Goal: Information Seeking & Learning: Find specific fact

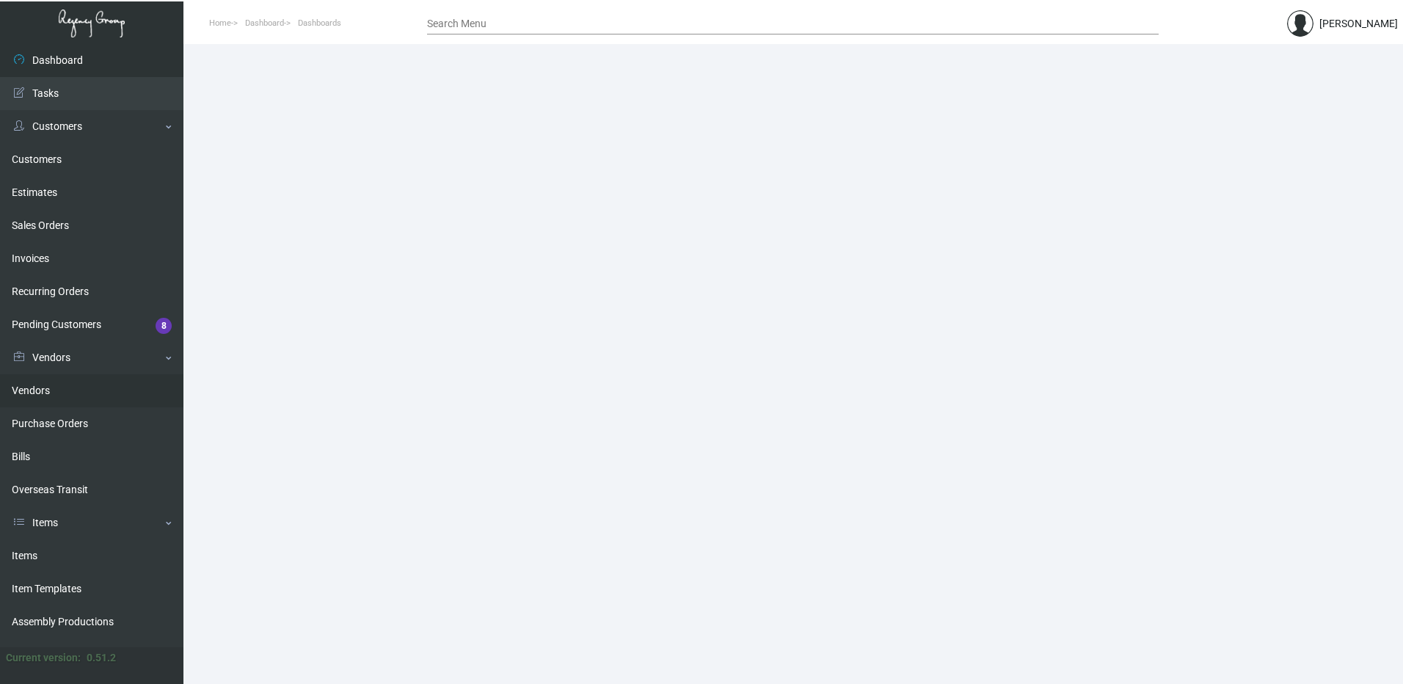
drag, startPoint x: 73, startPoint y: 387, endPoint x: 90, endPoint y: 376, distance: 20.1
click at [73, 387] on link "Vendors" at bounding box center [91, 390] width 183 height 33
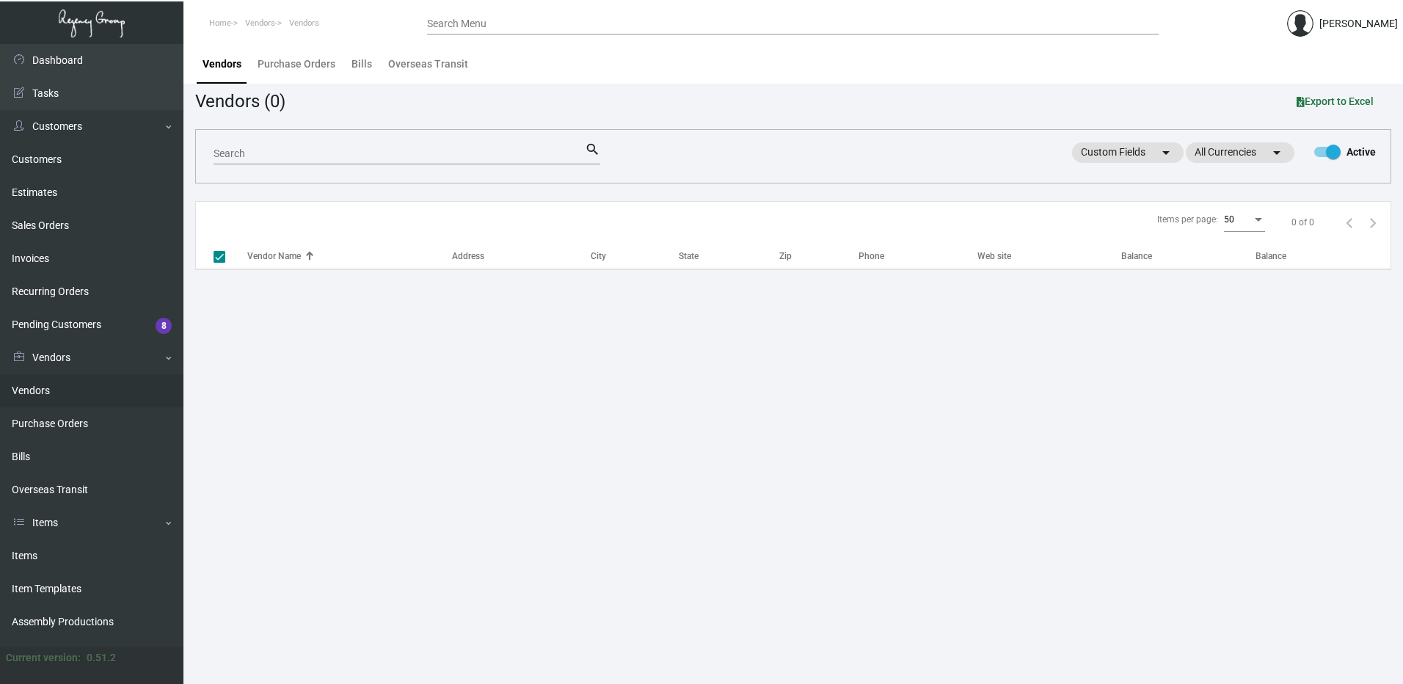
checkbox input "false"
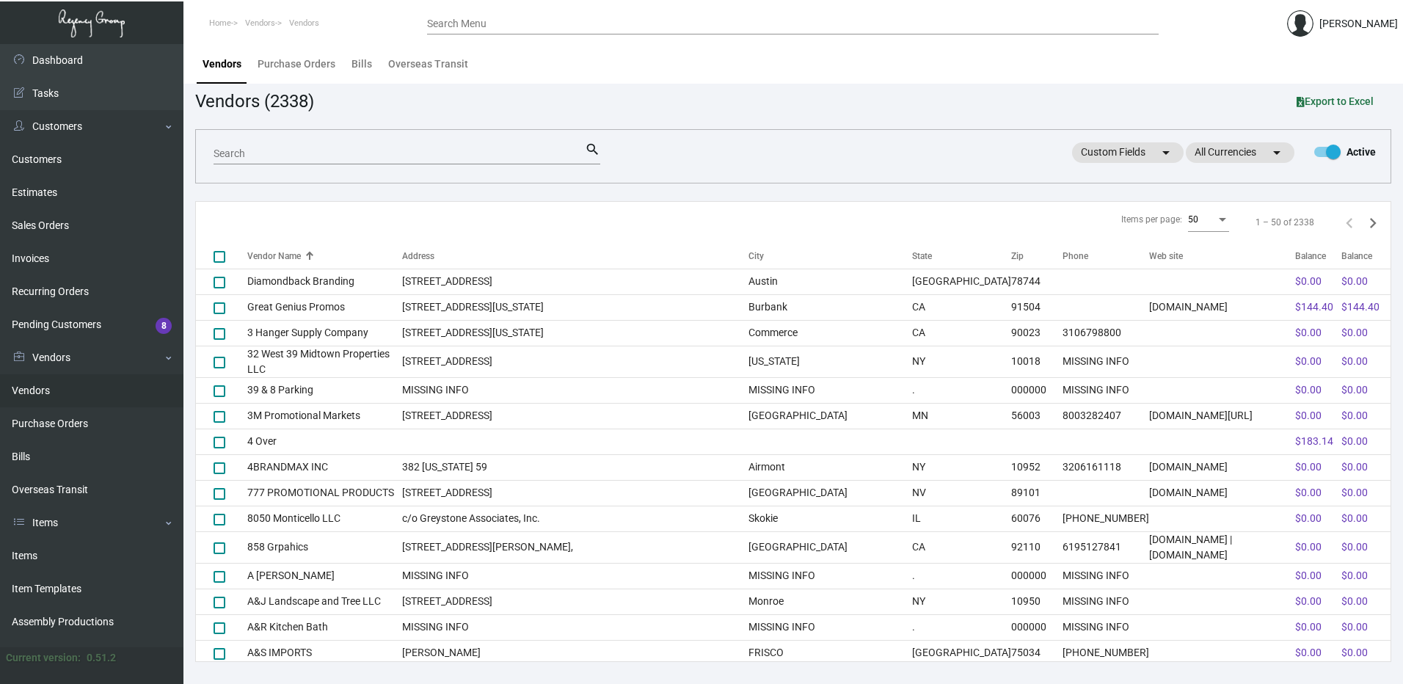
click at [264, 144] on div "Search" at bounding box center [398, 153] width 371 height 23
click at [268, 145] on div "Search" at bounding box center [398, 153] width 371 height 23
type input "ablegraphix"
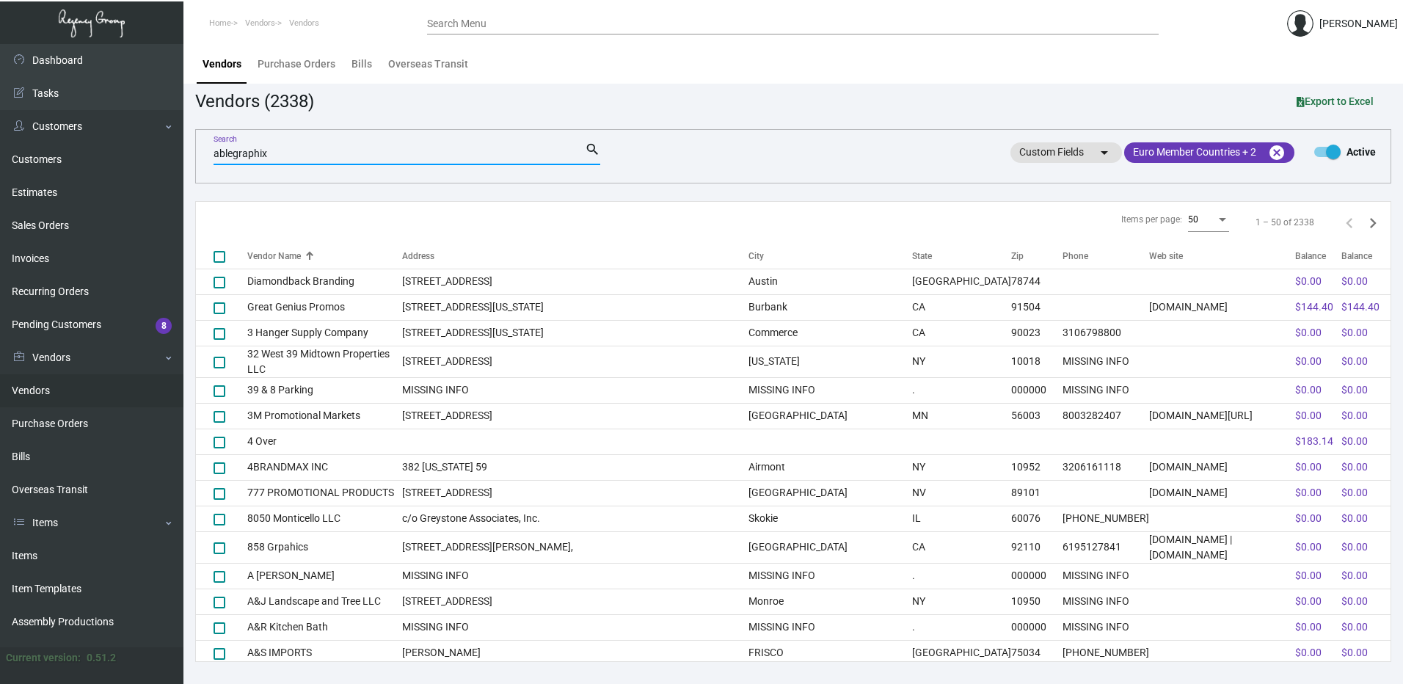
checkbox input "true"
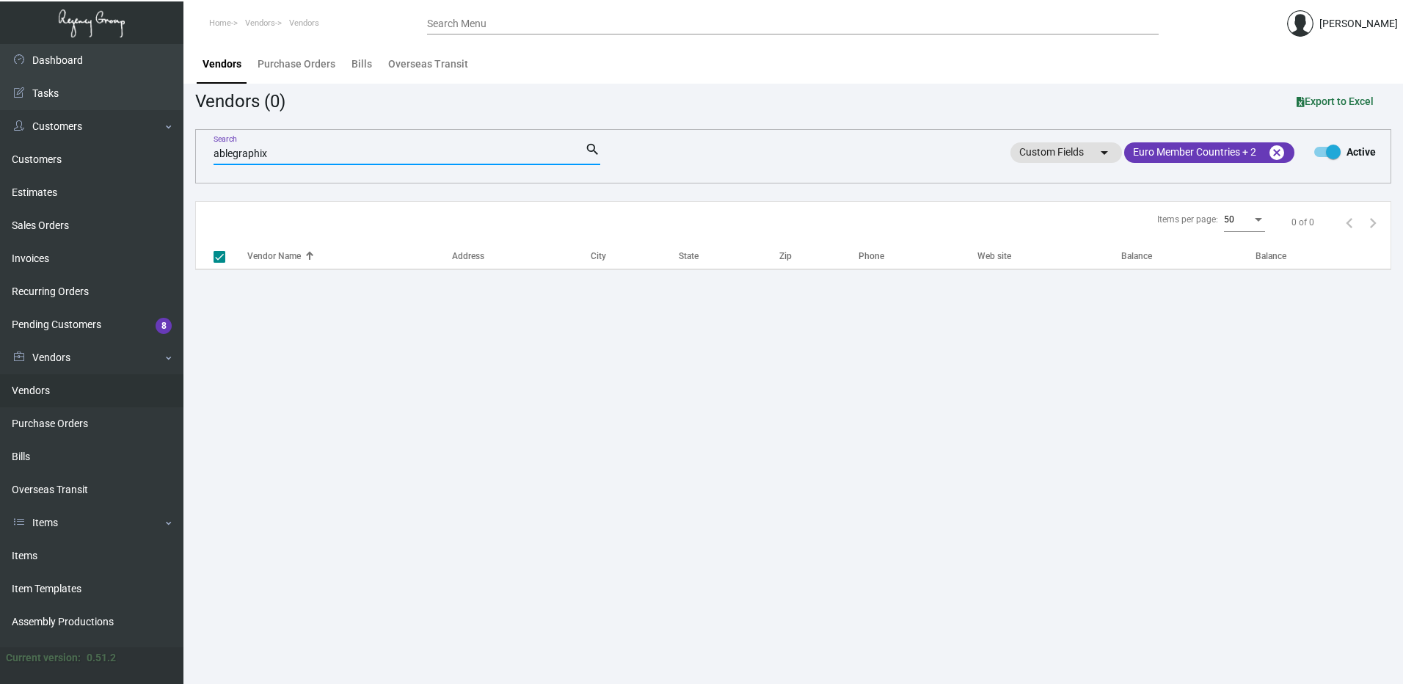
click at [233, 157] on input "ablegraphix" at bounding box center [398, 154] width 371 height 12
type input "able graphix"
checkbox input "false"
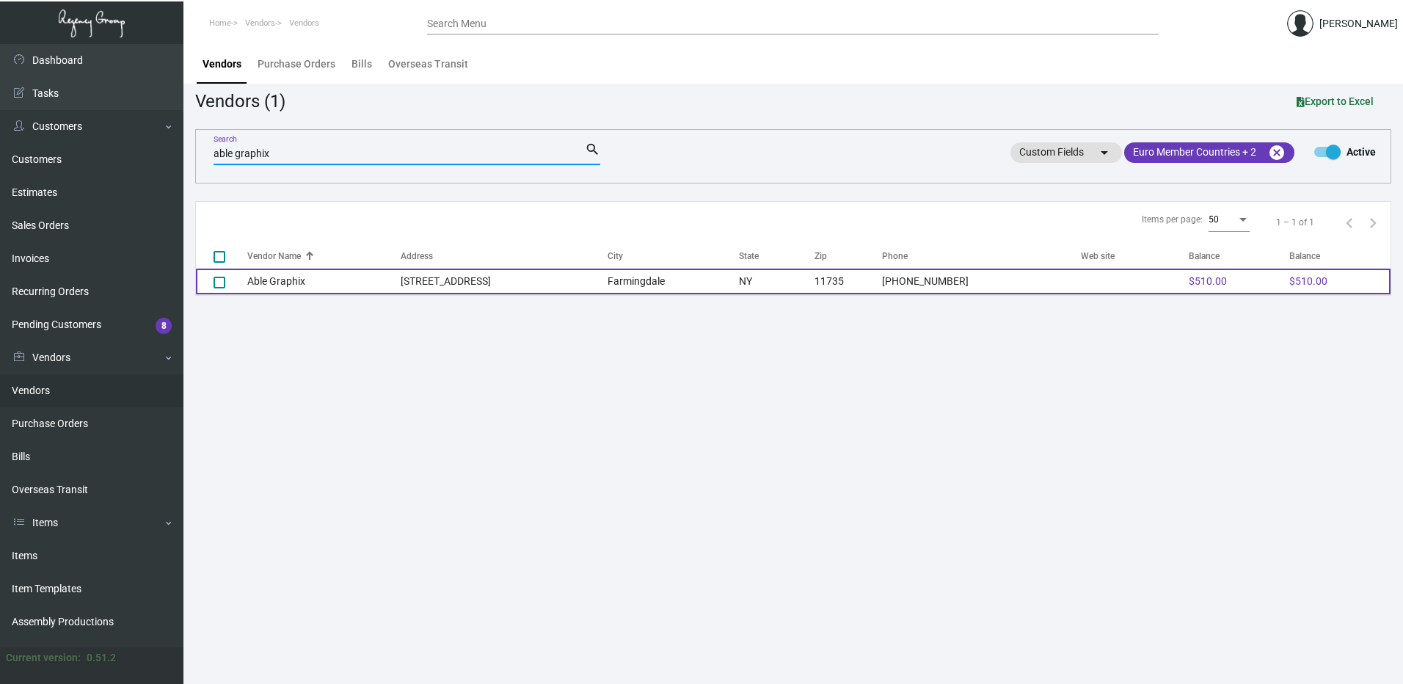
type input "able graphix"
click at [310, 271] on td "Able Graphix" at bounding box center [323, 282] width 153 height 26
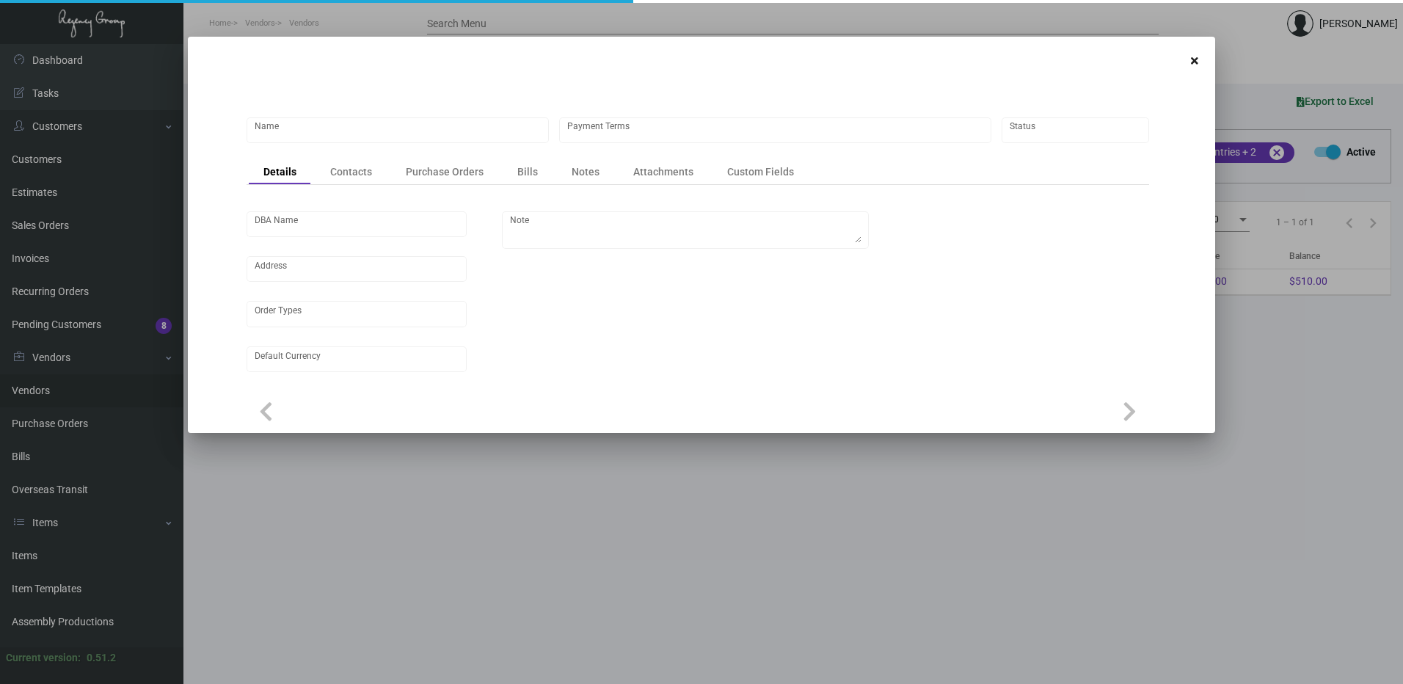
type input "Able Graphix"
type input "Net 30"
type input "United States Dollar $"
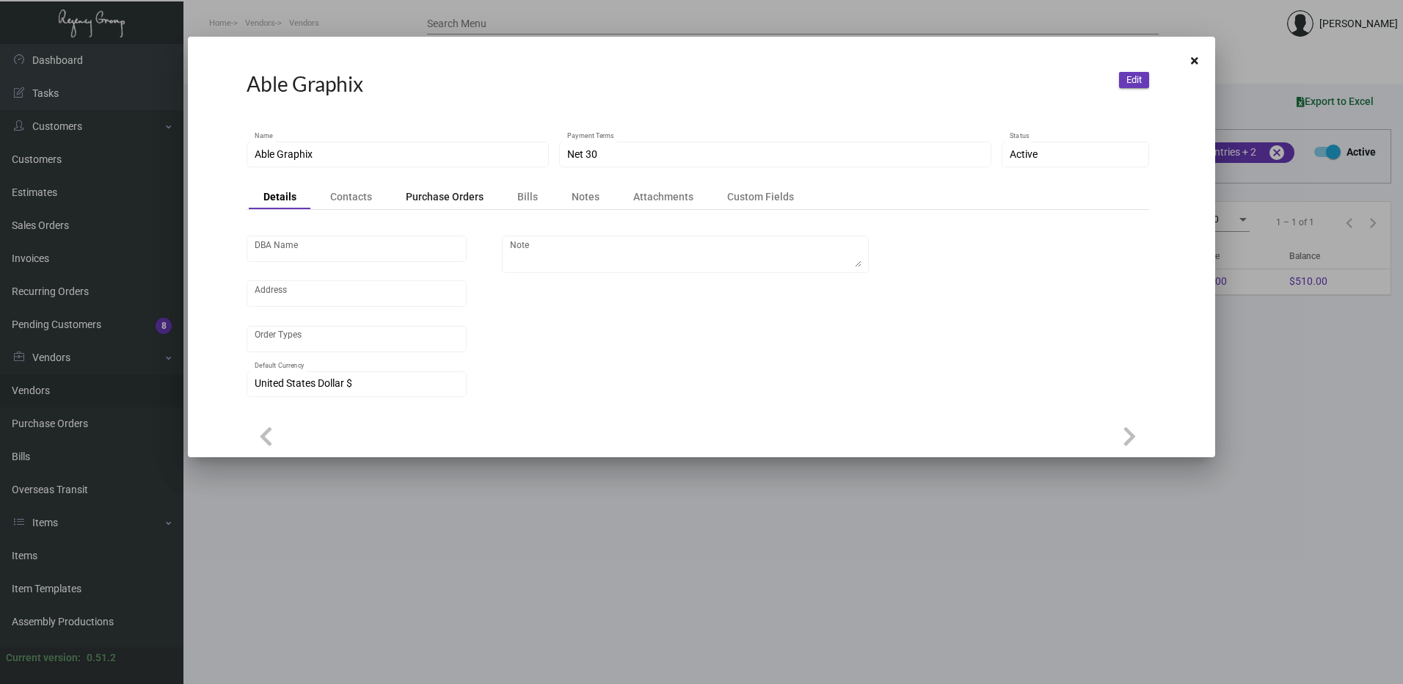
click at [429, 194] on div "Purchase Orders" at bounding box center [445, 196] width 78 height 15
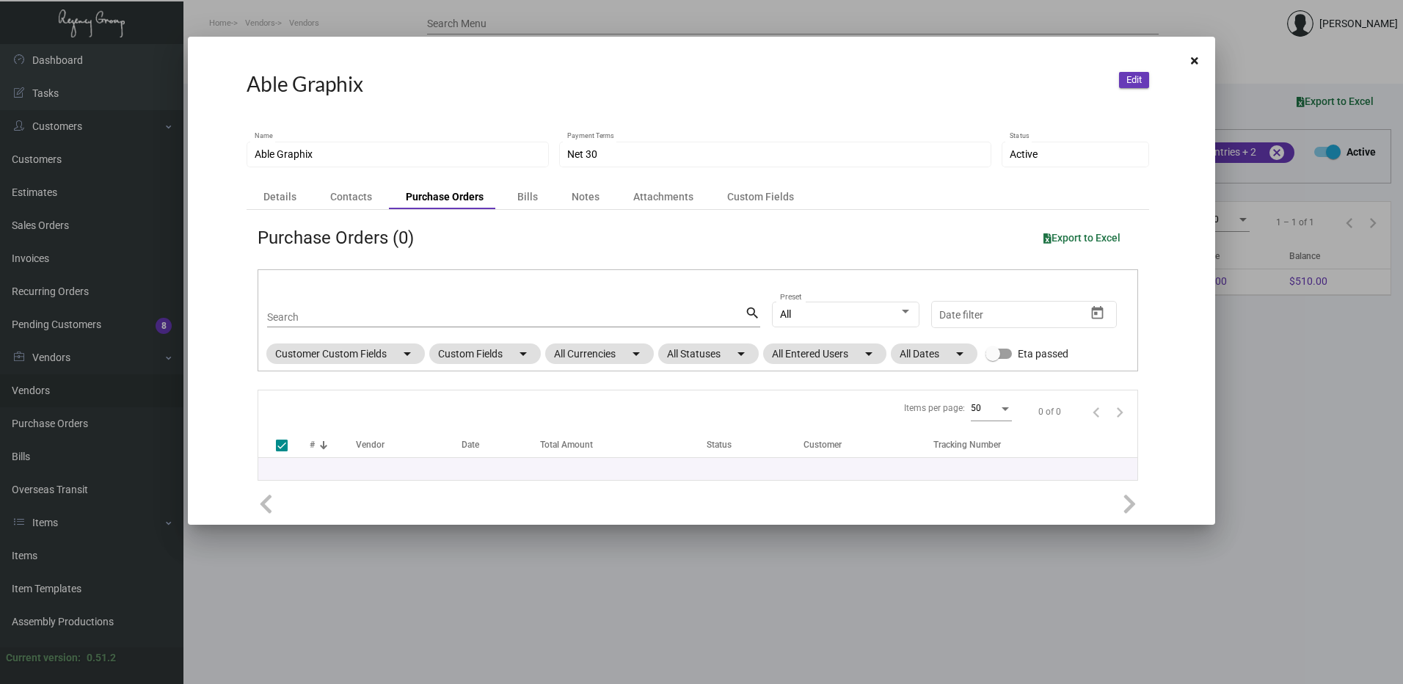
checkbox input "false"
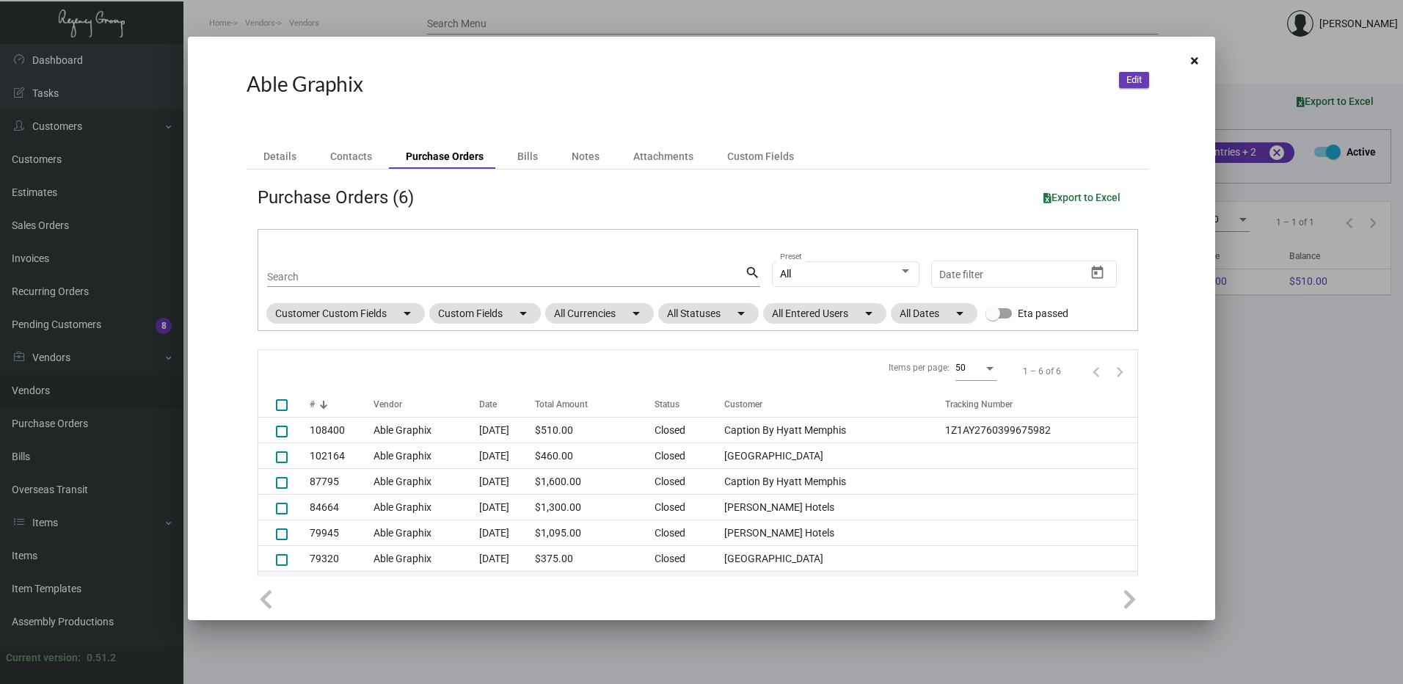
scroll to position [59, 0]
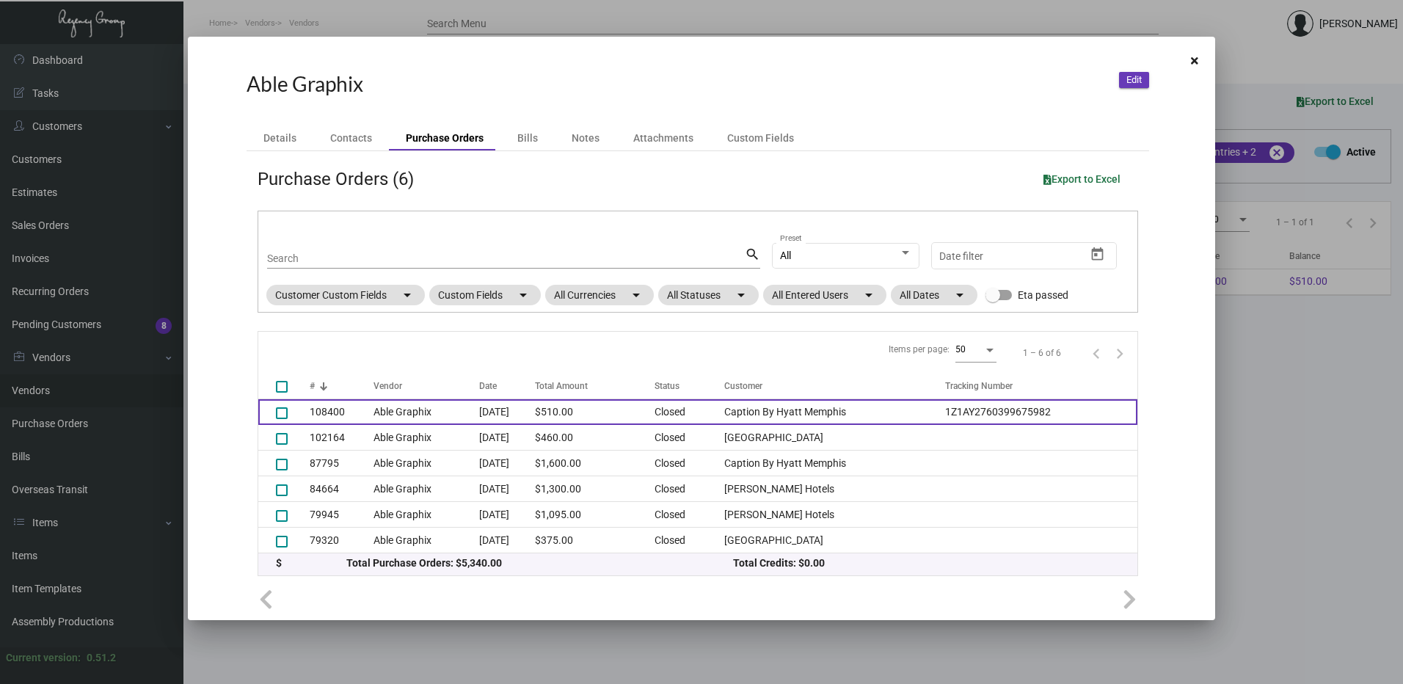
click at [444, 412] on td "Able Graphix" at bounding box center [425, 412] width 105 height 26
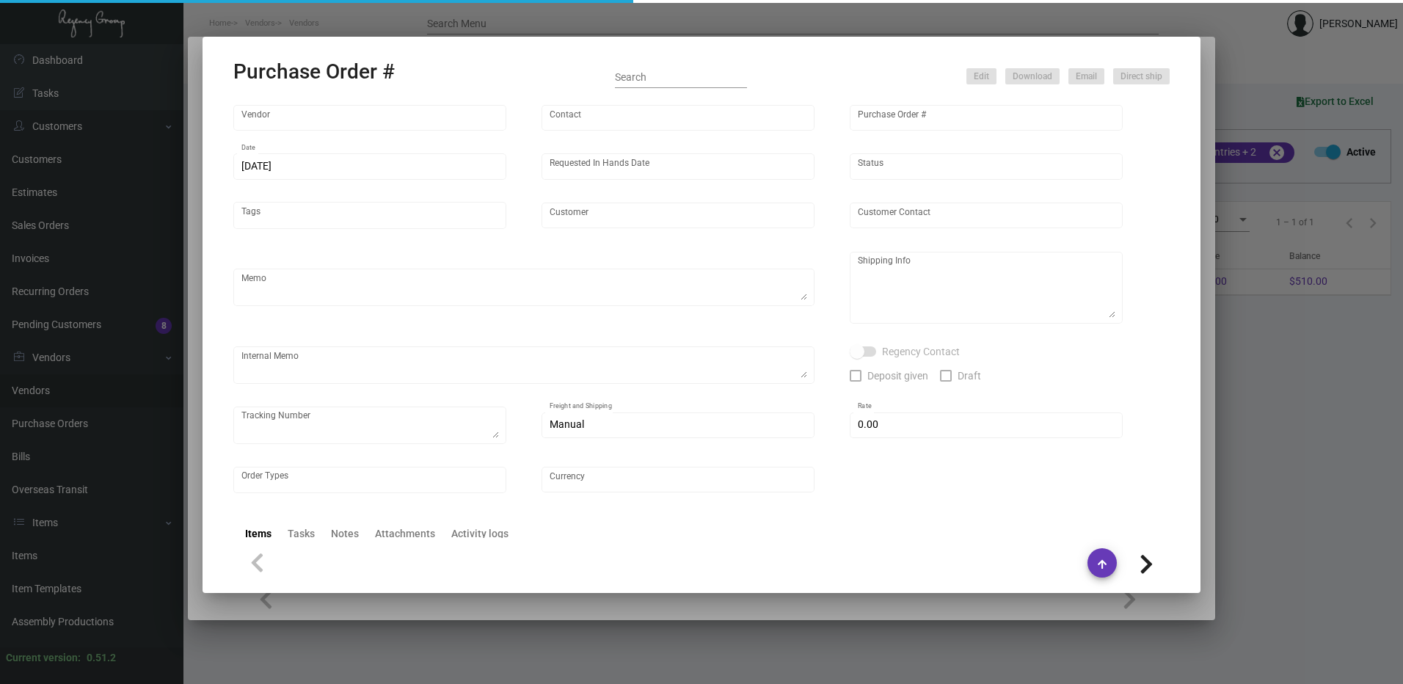
type input "Able Graphix"
type input "[PERSON_NAME] [PERSON_NAME]"
type input "108400"
type input "11/19/2024"
type input "12/13/2024"
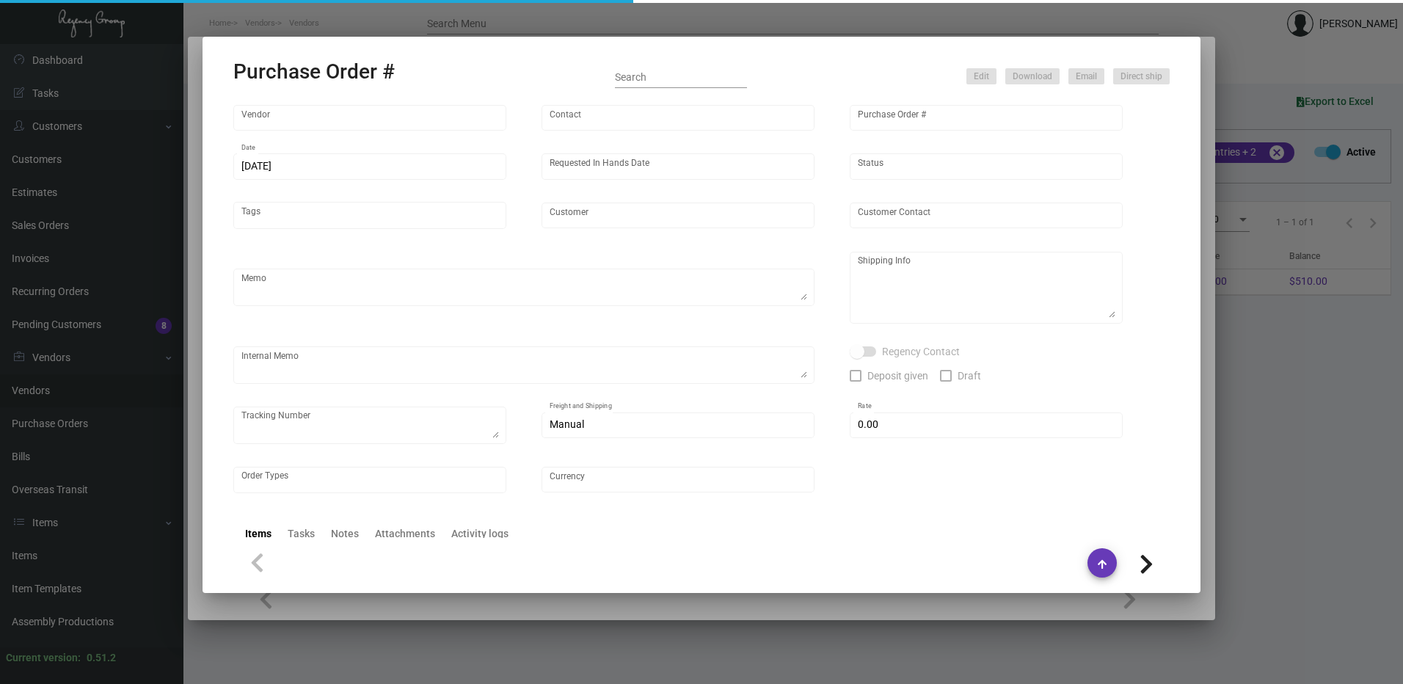
type input "Caption By Hyatt Memphis"
type input "Jordan Freed"
type textarea "Reference quote dated 11/4/24. Please send proof for approval to art@theregency…"
type textarea "Caption By Hyatt Downtown-Nashville-The Gulch - Jordan Freed 118 12th Ave South…"
type textarea "11/27/24 - Art approved vendors' proof. Label provided to vendor to ship to hot…"
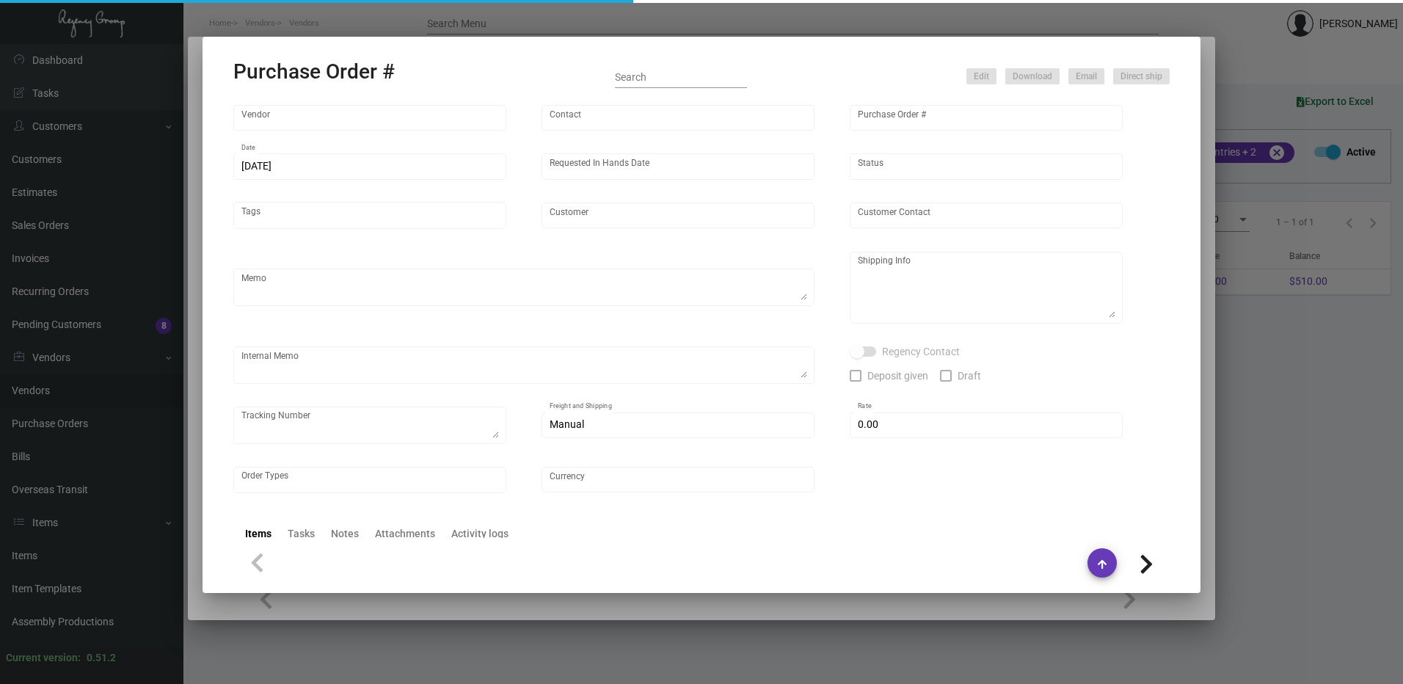
type textarea "1Z1AY2760399675982"
type input "$ 0.00"
type input "United States Dollar $"
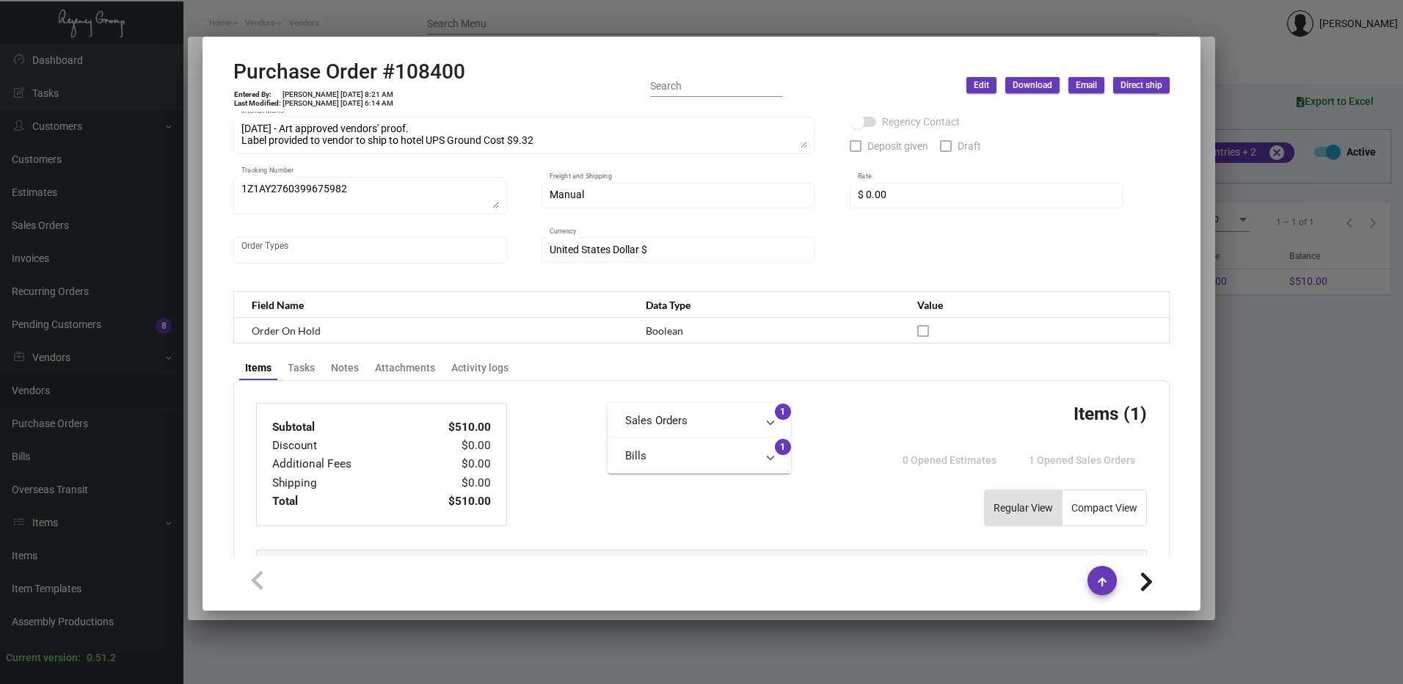
scroll to position [660, 0]
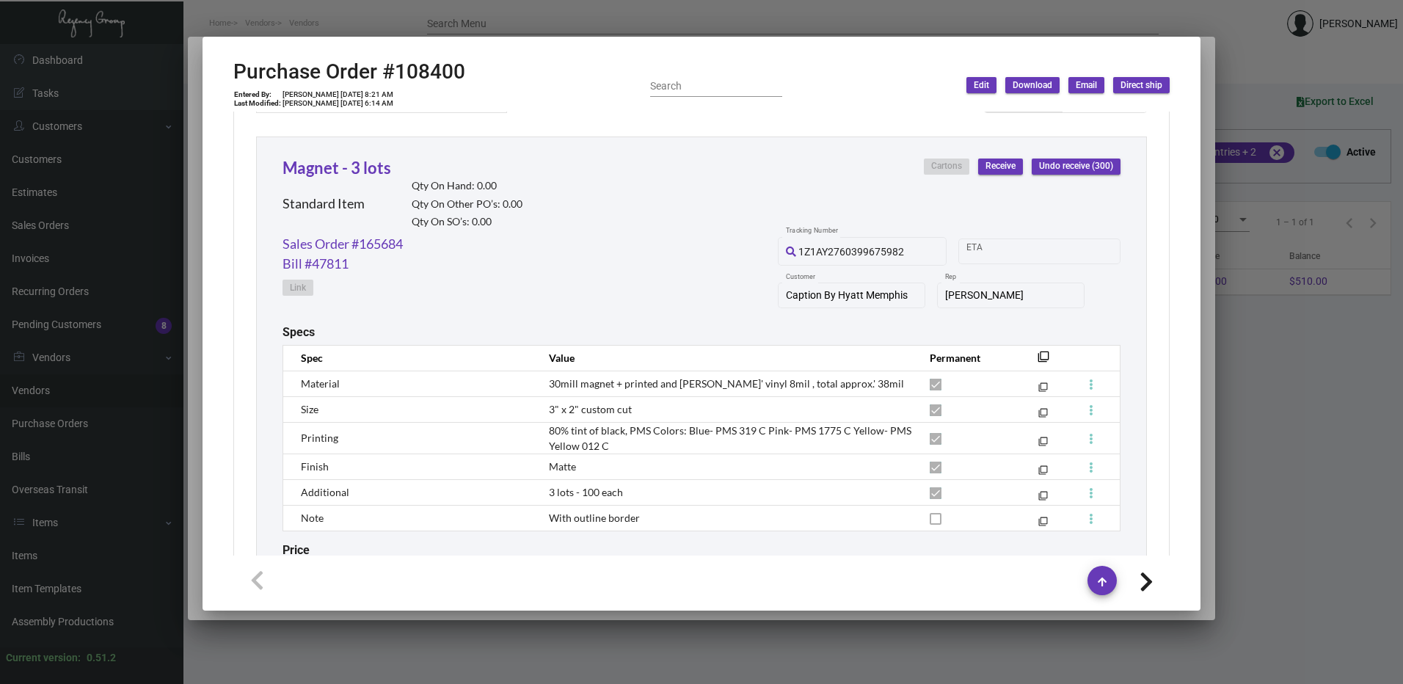
click at [492, 15] on div at bounding box center [701, 342] width 1403 height 684
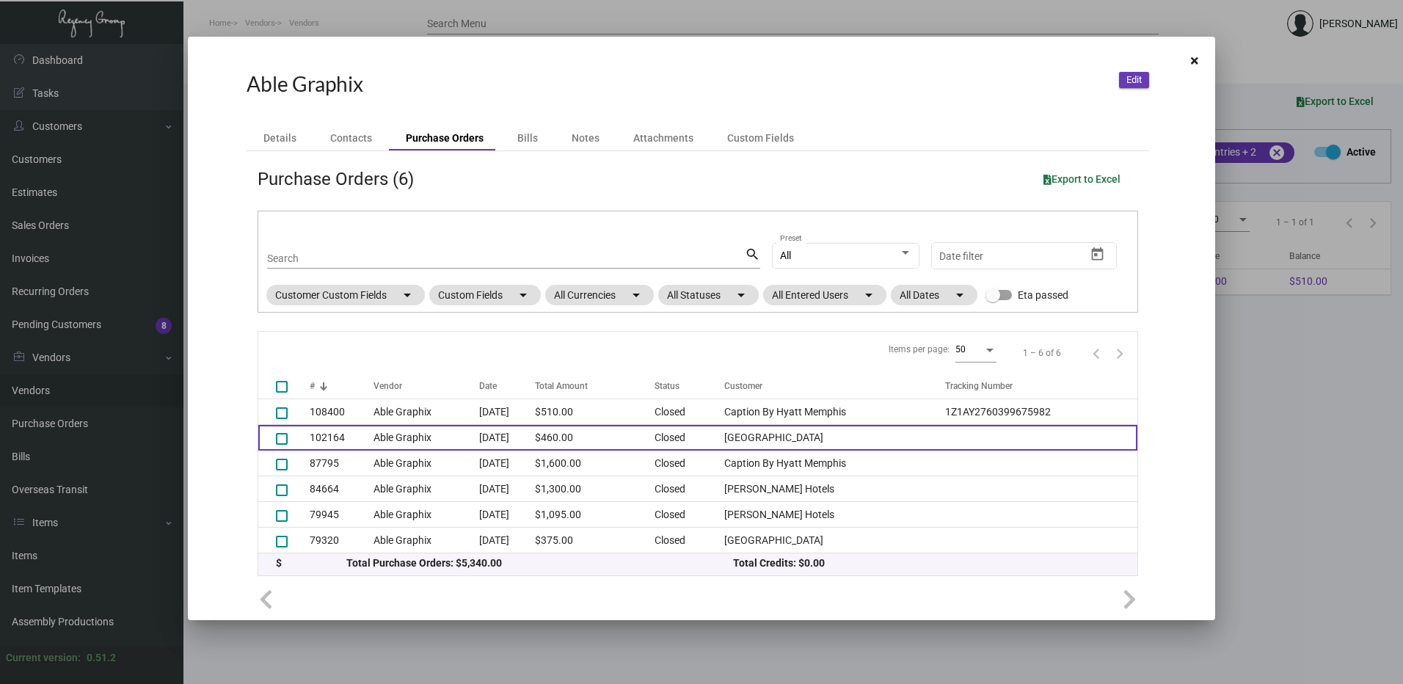
click at [479, 437] on td "[DATE]" at bounding box center [507, 438] width 56 height 26
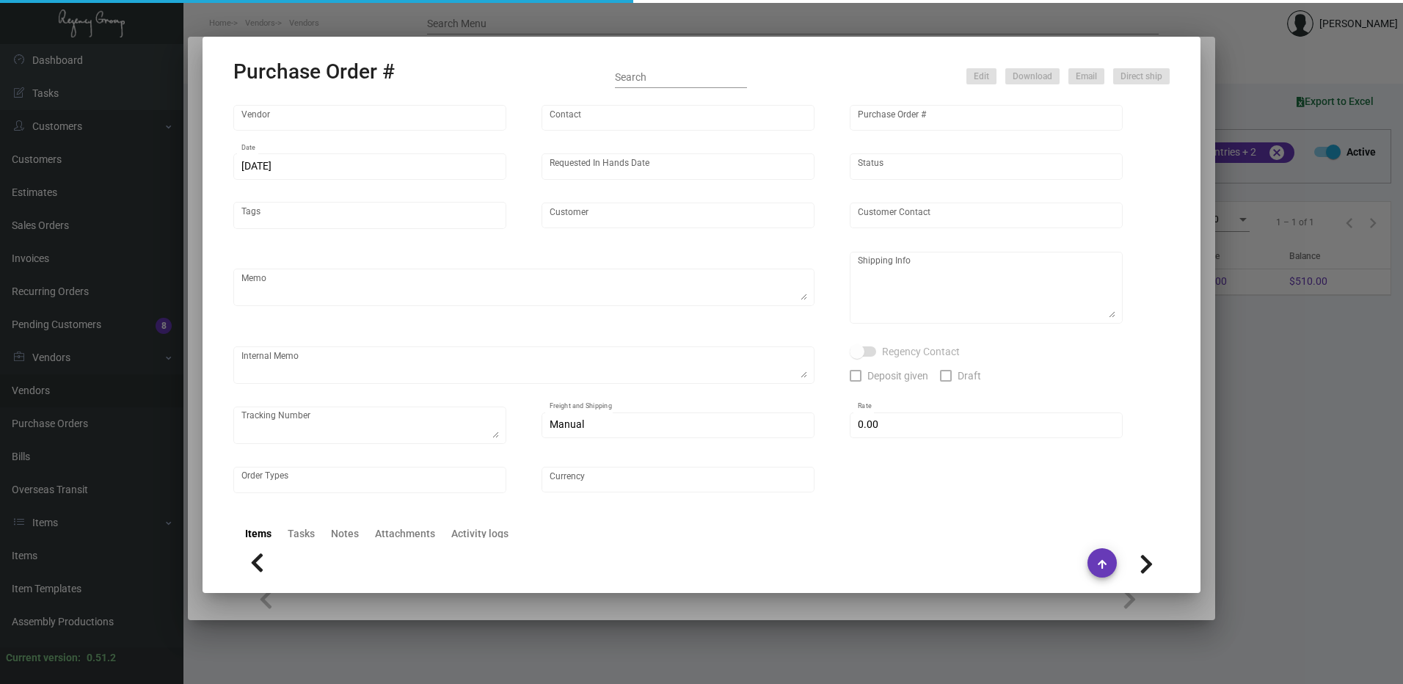
type input "Able Graphix"
type input "[PERSON_NAME] [PERSON_NAME]"
type input "102164"
type input "[DATE]"
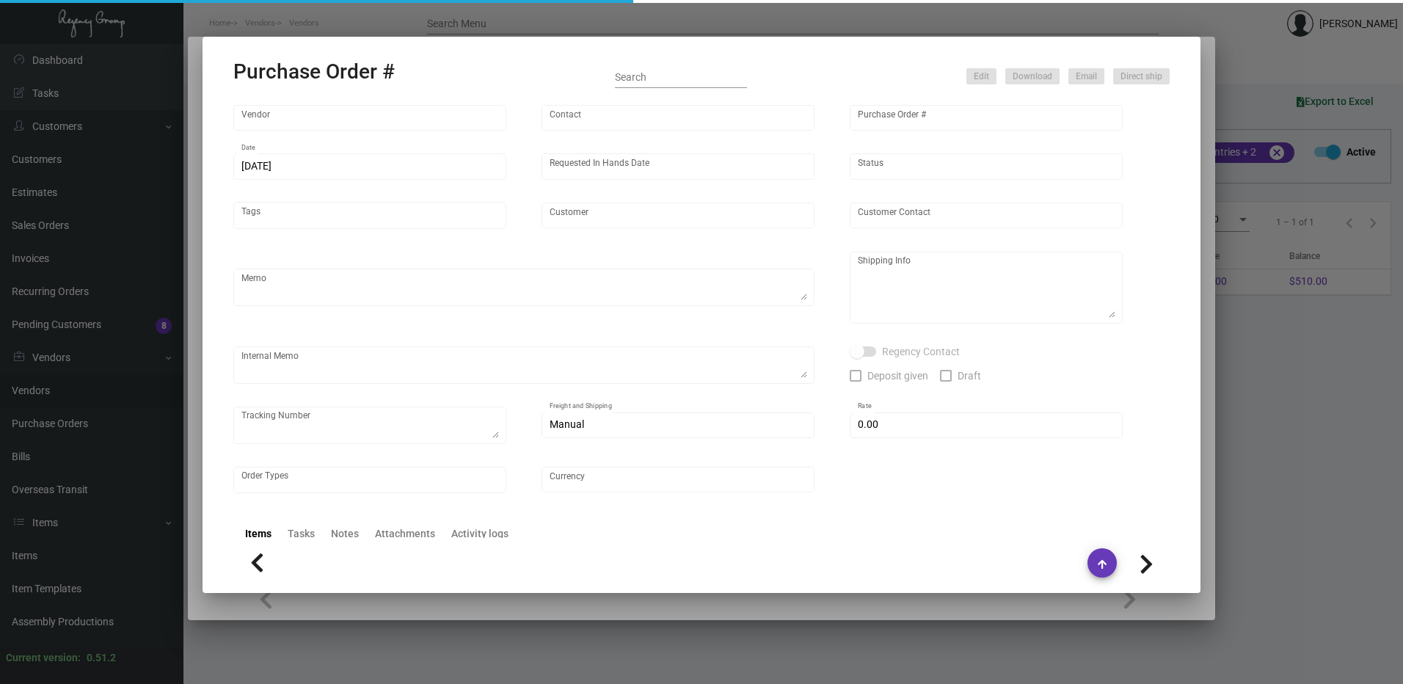
type input "[GEOGRAPHIC_DATA]"
type input "[PERSON_NAME]"
type textarea "Reorder - Purchase Order #79320 / BLIND SHIP ON UPS# 1AY276"
type textarea "[GEOGRAPHIC_DATA] - [PERSON_NAME] [STREET_ADDRESS]"
type input "$ 0.00"
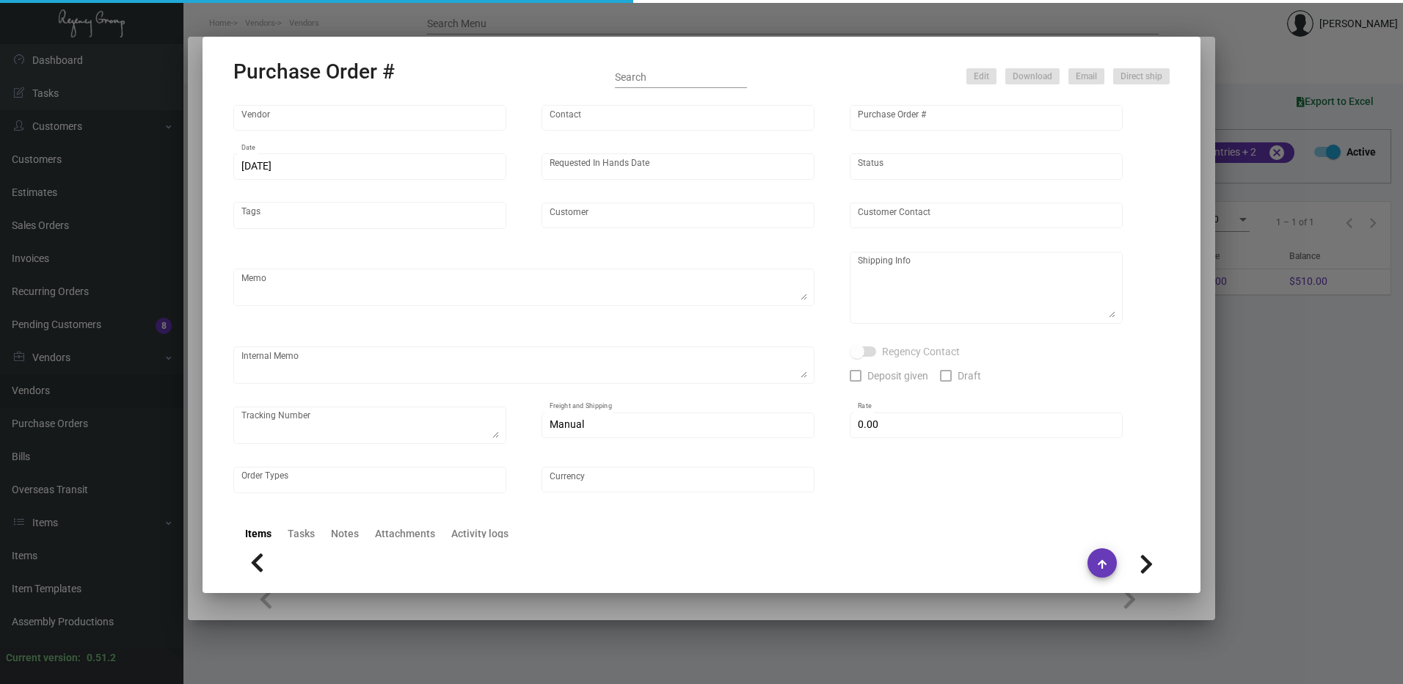
type input "United States Dollar $"
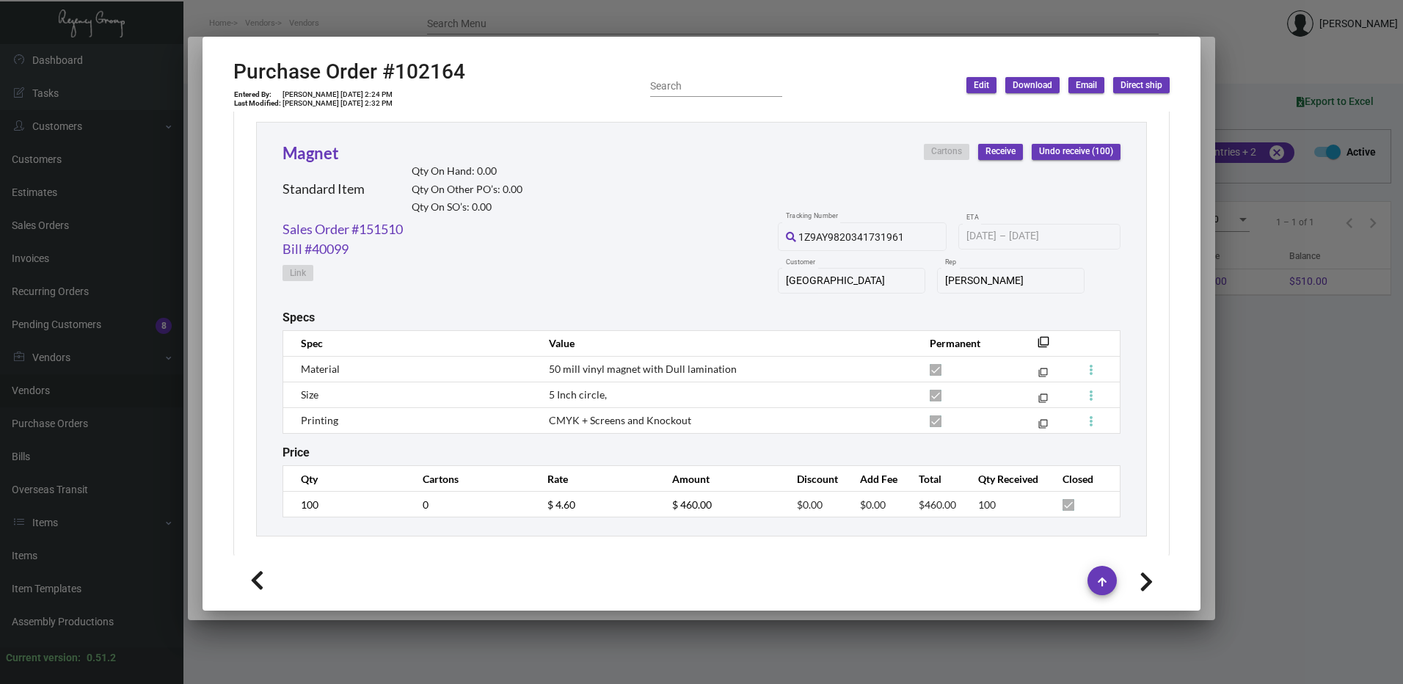
scroll to position [687, 0]
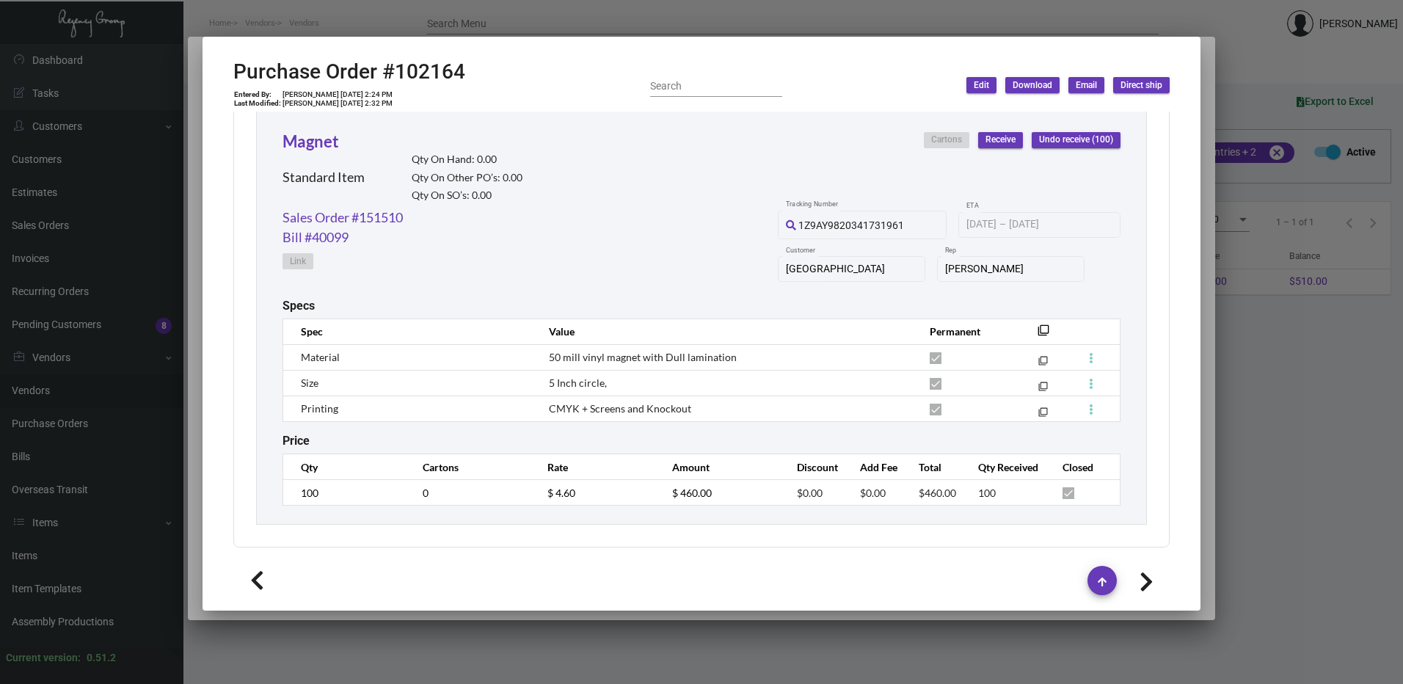
click at [434, 70] on h2 "Purchase Order #102164" at bounding box center [349, 71] width 232 height 25
drag, startPoint x: 434, startPoint y: 70, endPoint x: 423, endPoint y: 40, distance: 31.8
click at [423, 40] on icon at bounding box center [428, 34] width 13 height 15
copy h2 "102164"
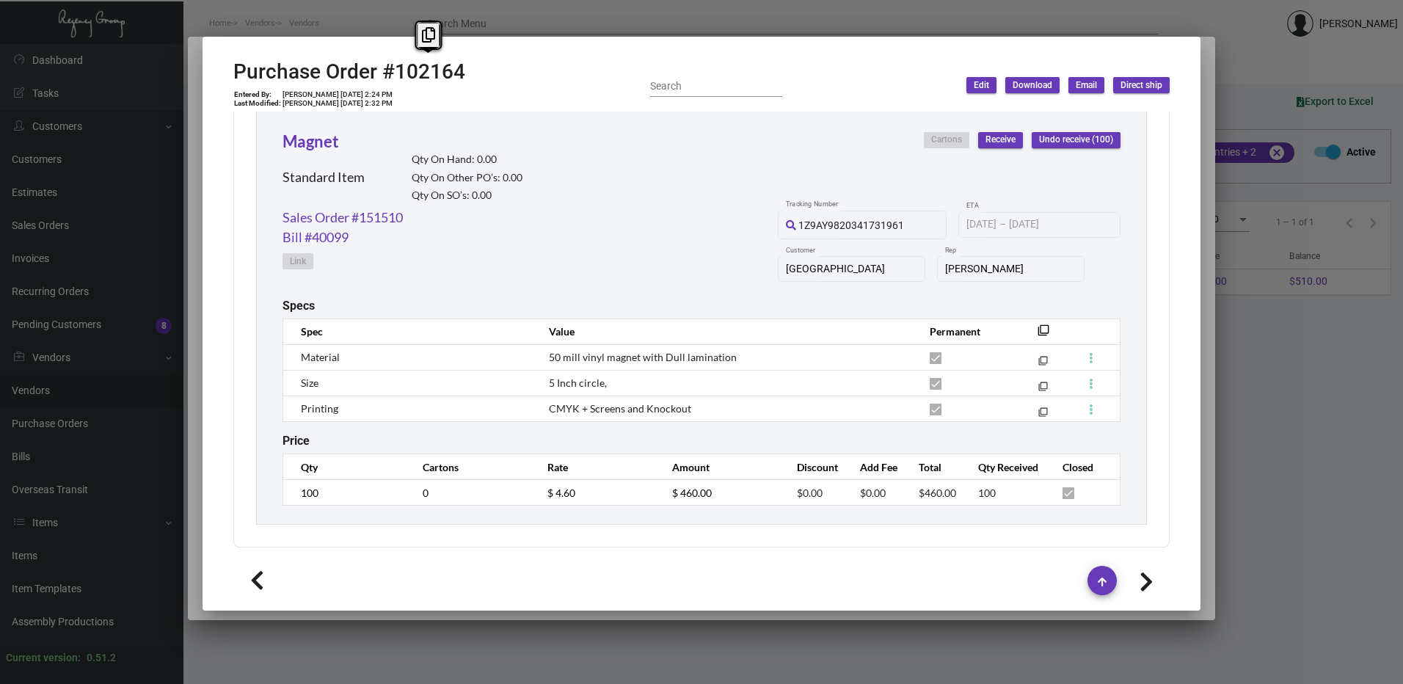
click at [433, 69] on h2 "Purchase Order #102164" at bounding box center [349, 71] width 232 height 25
drag, startPoint x: 433, startPoint y: 69, endPoint x: 420, endPoint y: 39, distance: 32.9
click at [420, 39] on button at bounding box center [428, 35] width 24 height 26
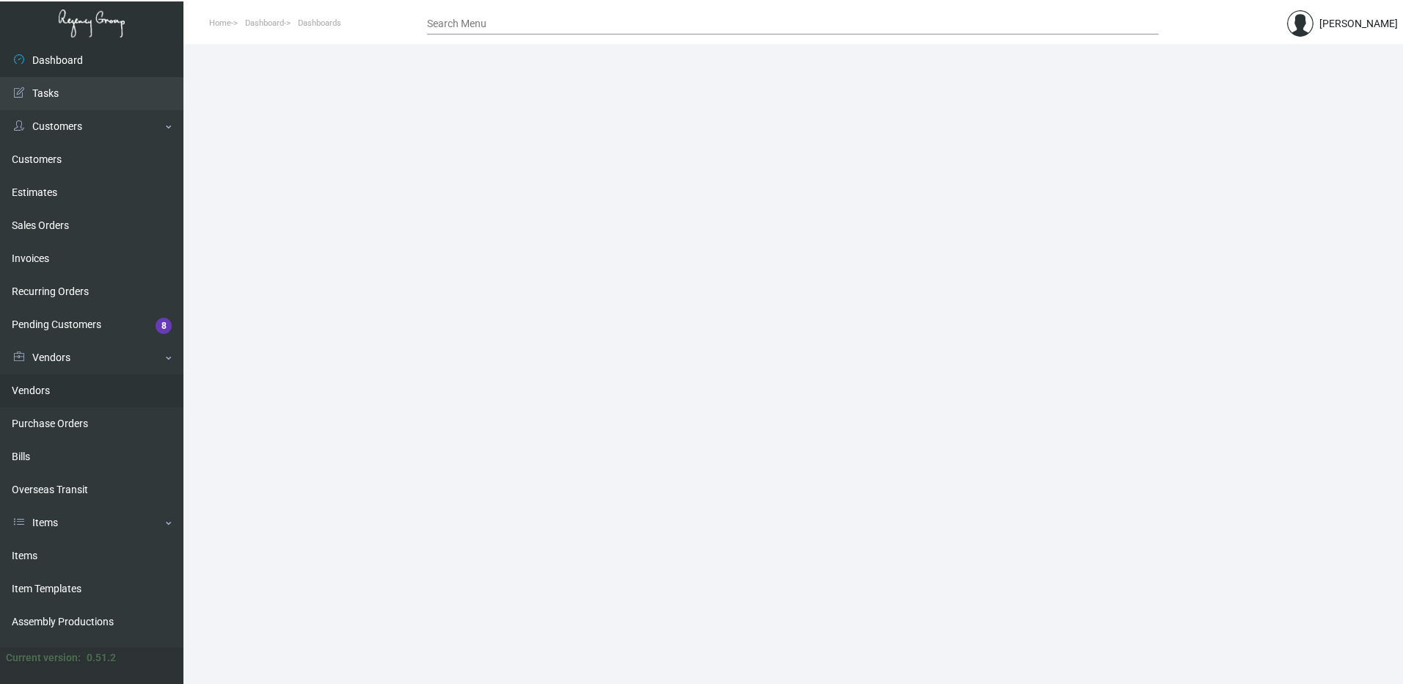
click at [80, 385] on link "Vendors" at bounding box center [91, 390] width 183 height 33
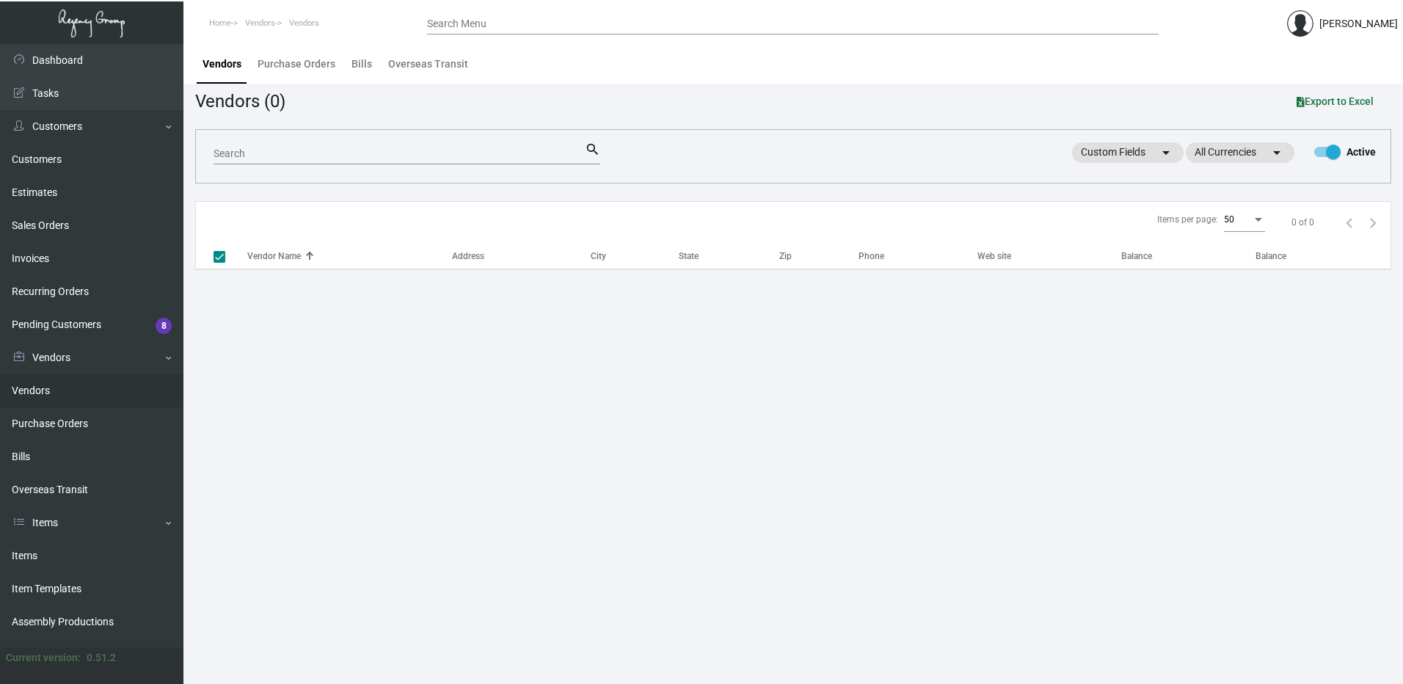
checkbox input "false"
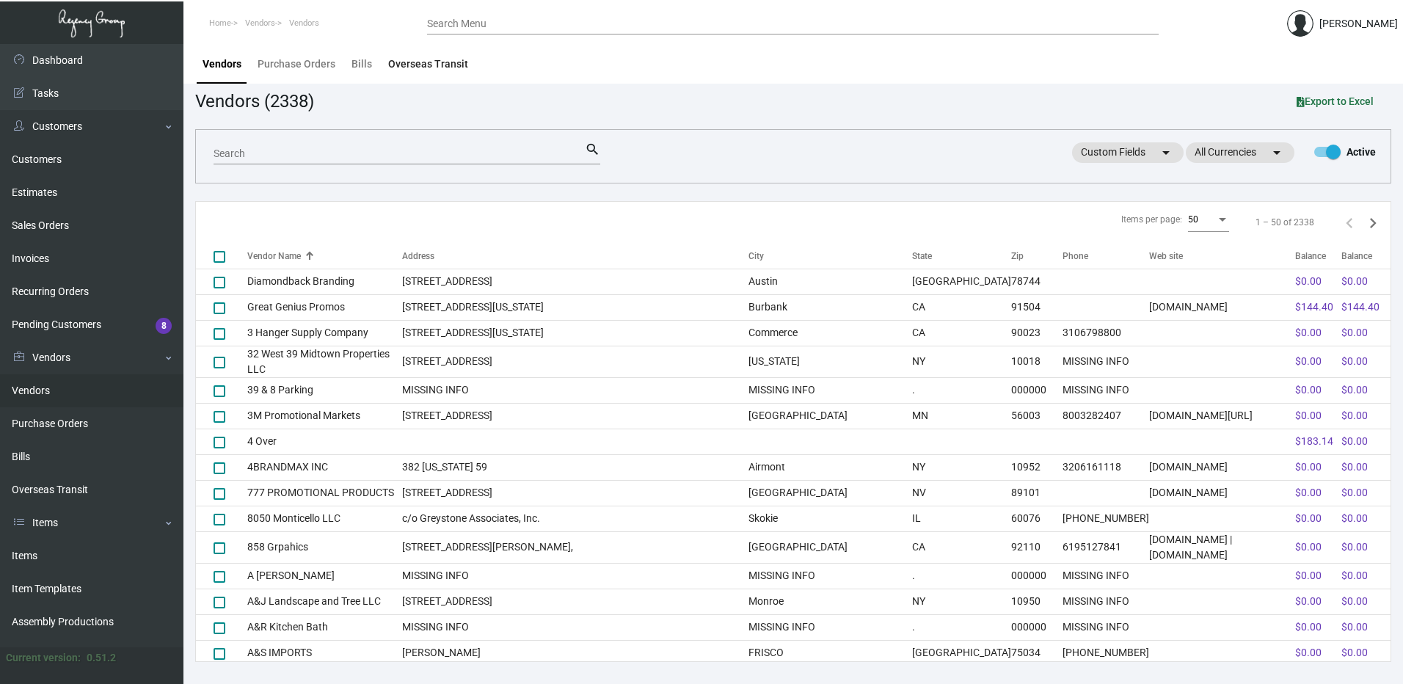
click at [415, 65] on div "Overseas Transit" at bounding box center [428, 63] width 80 height 15
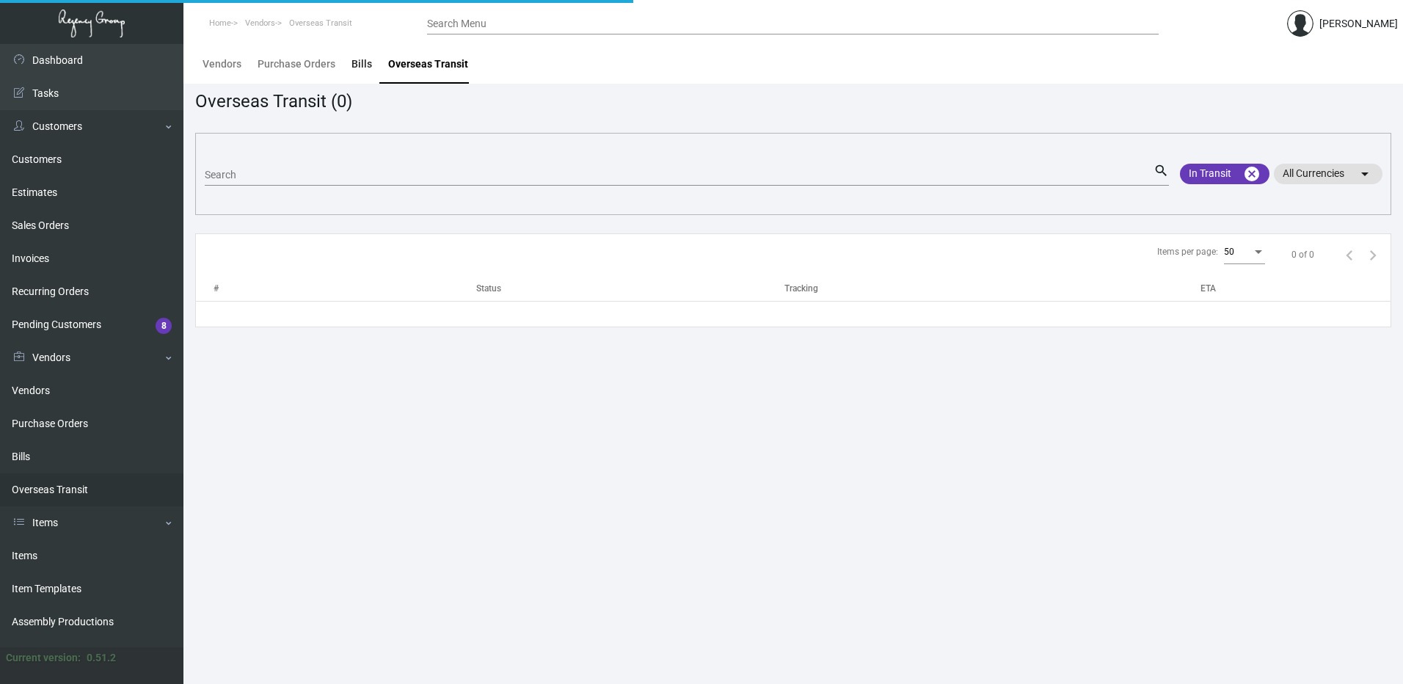
click at [360, 63] on div "Bills" at bounding box center [361, 63] width 21 height 15
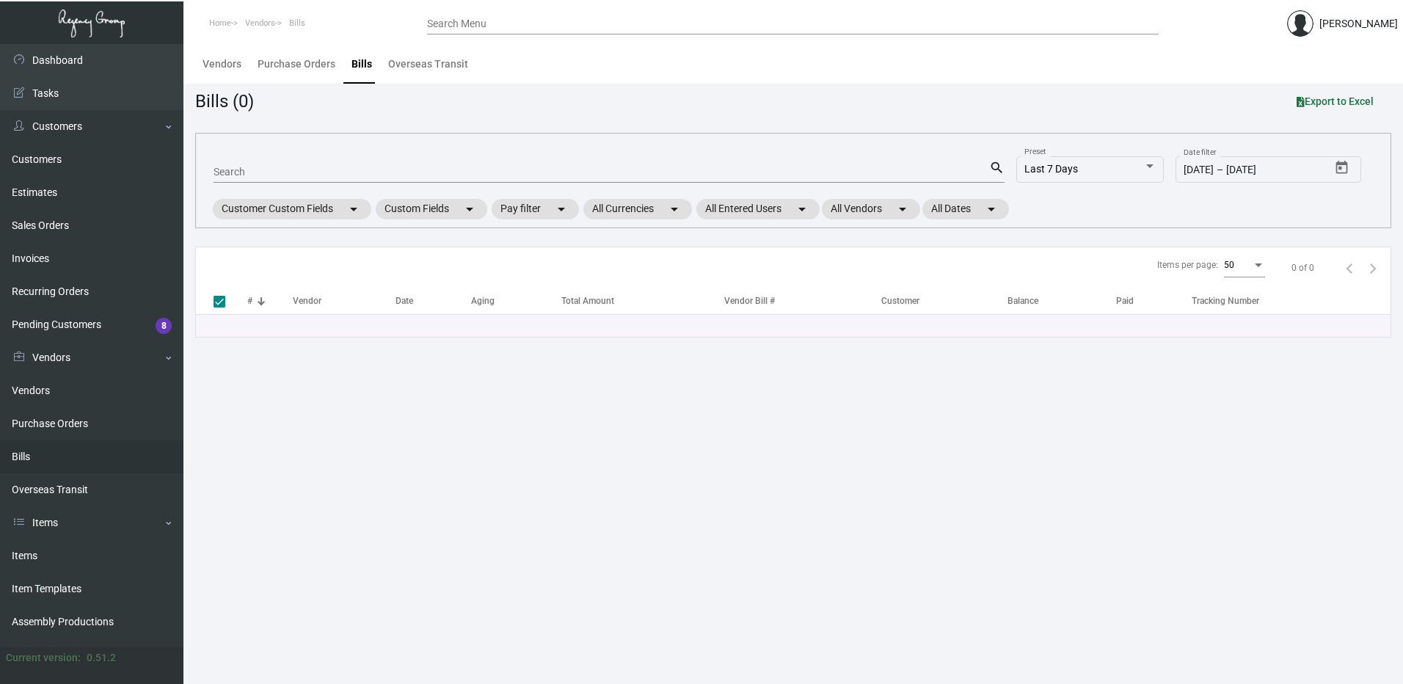
checkbox input "false"
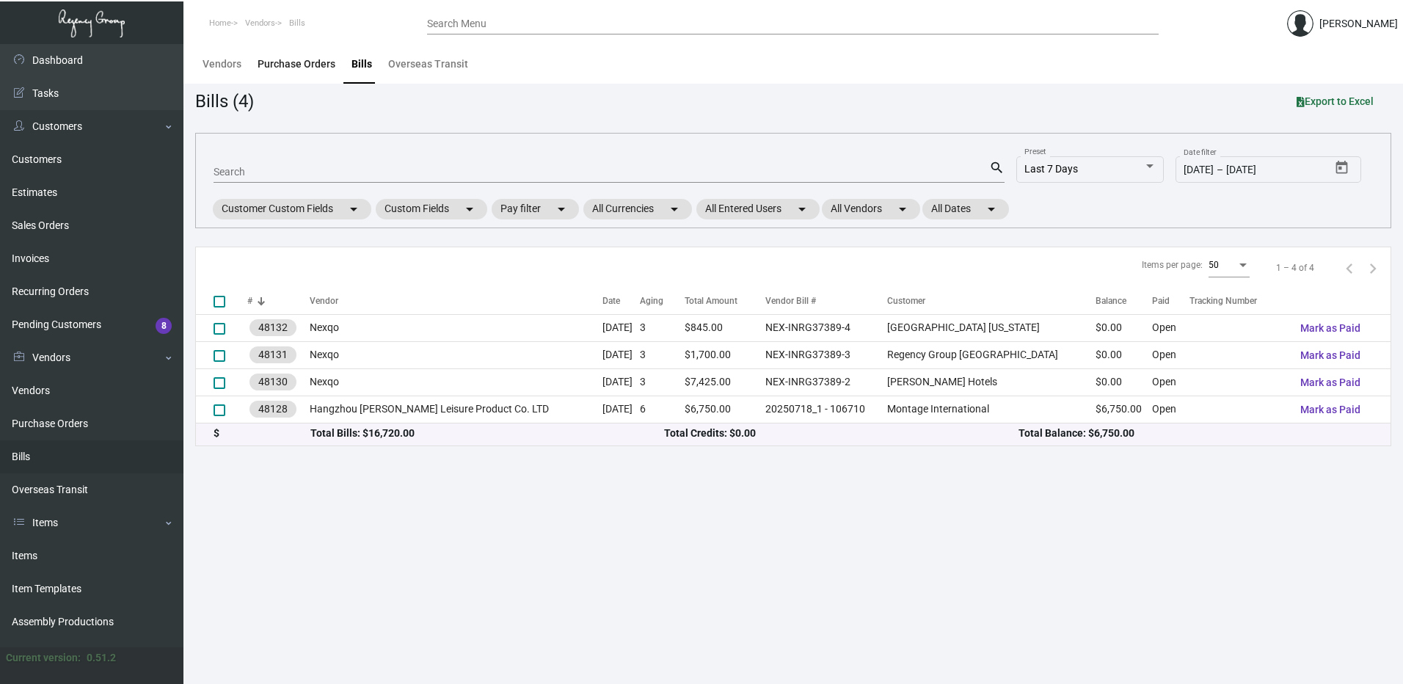
click at [296, 60] on div "Purchase Orders" at bounding box center [297, 63] width 78 height 15
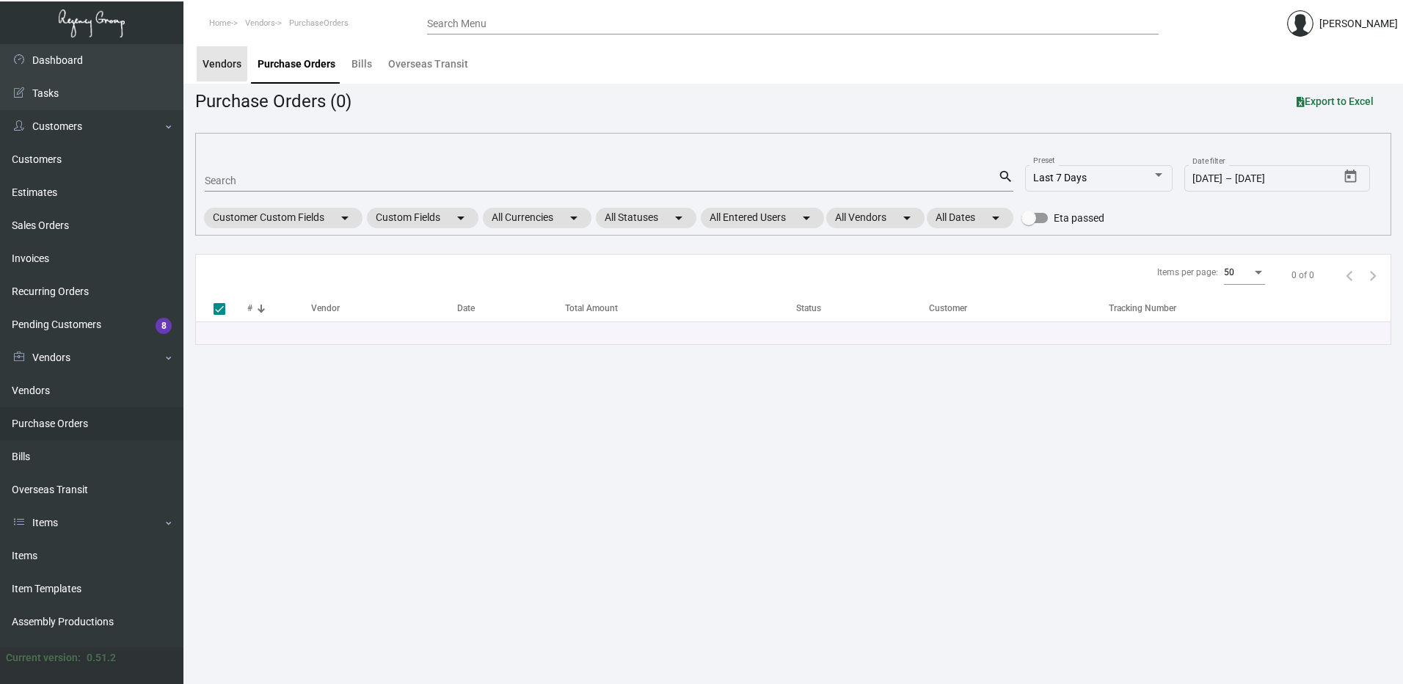
click at [214, 61] on div "Vendors" at bounding box center [221, 63] width 39 height 15
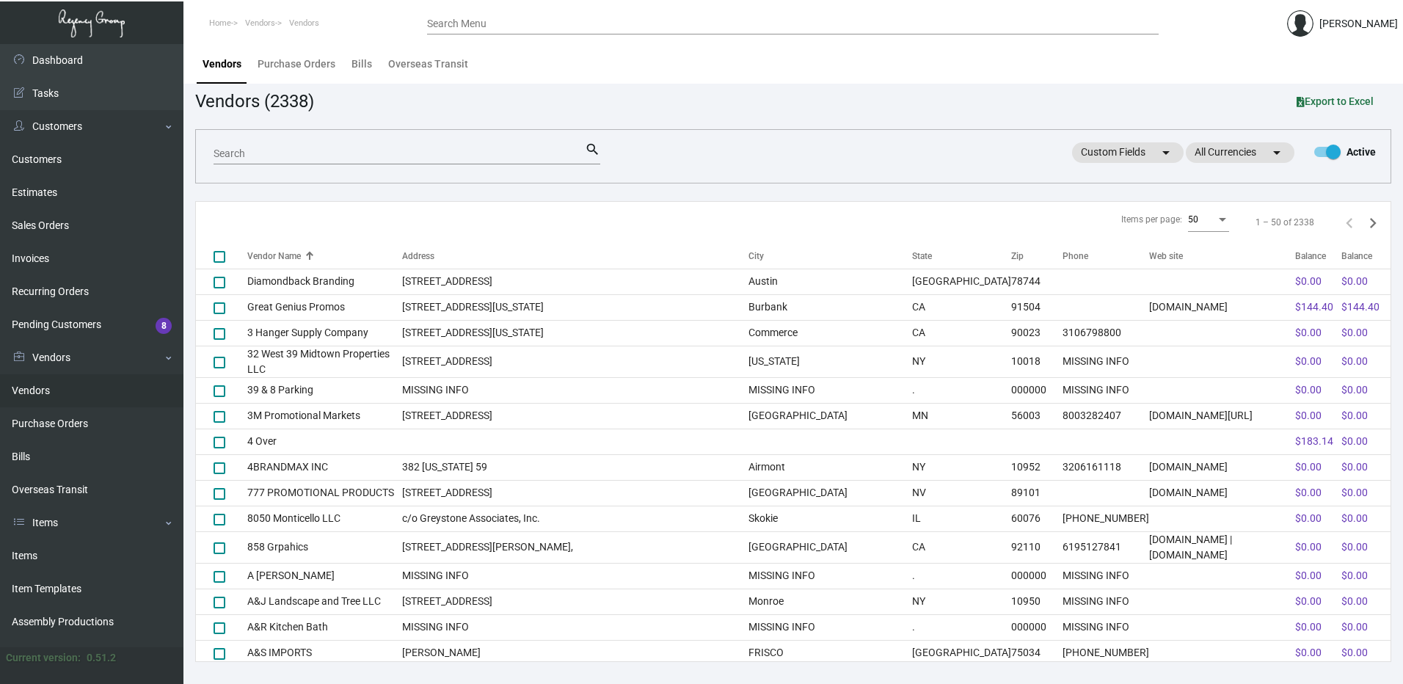
click at [305, 157] on input "Search" at bounding box center [398, 154] width 371 height 12
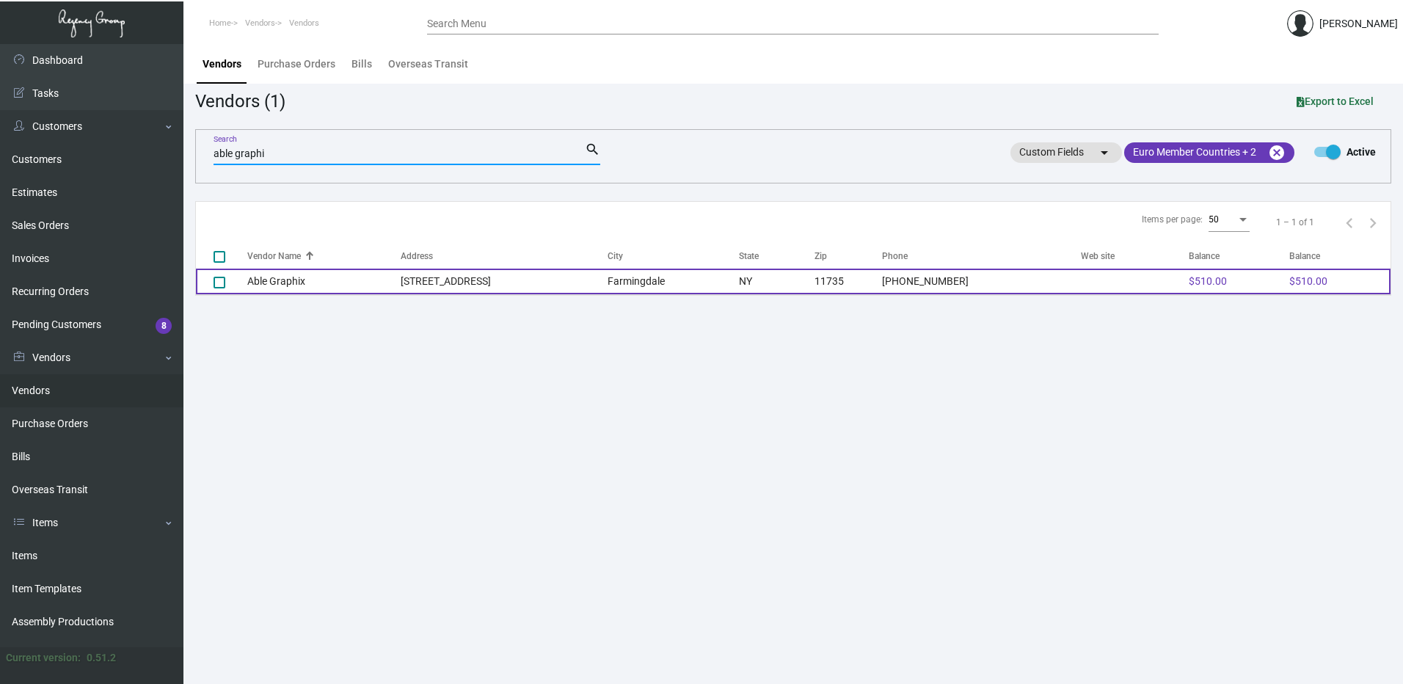
type input "able graphi"
click at [296, 281] on td "Able Graphix" at bounding box center [323, 282] width 153 height 26
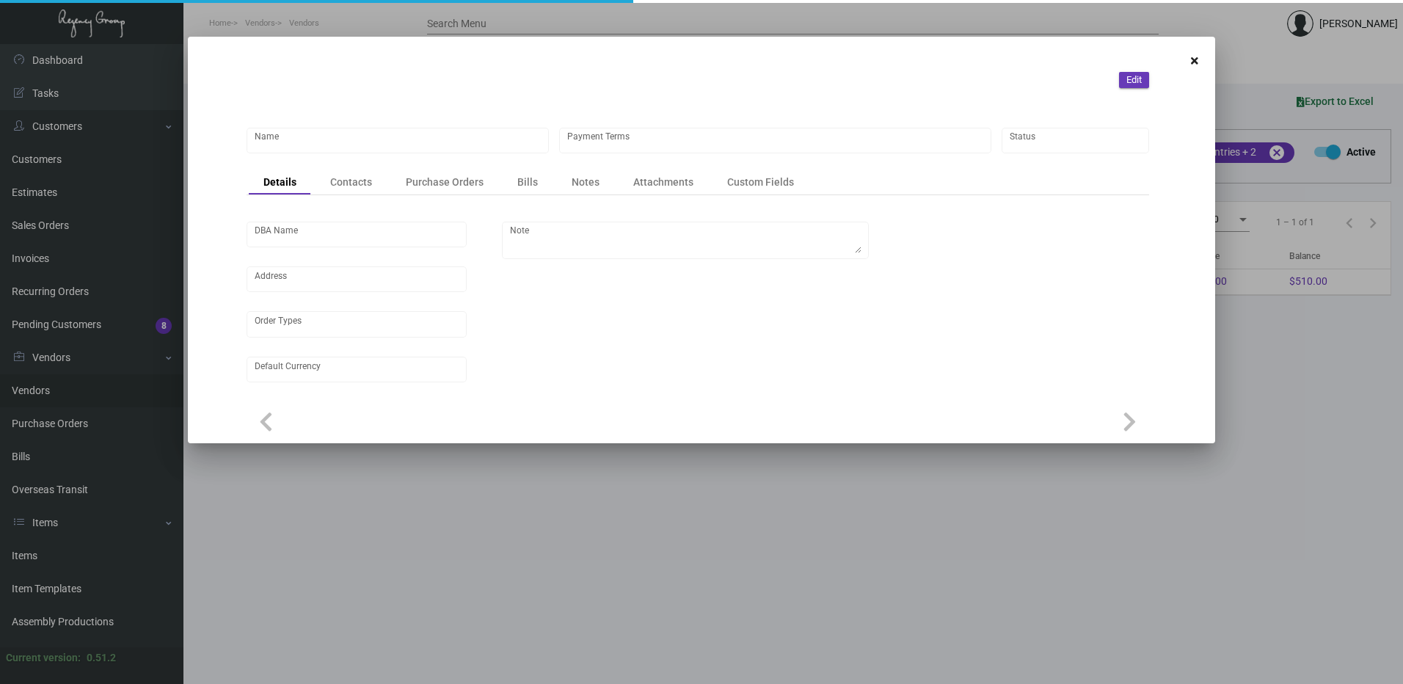
type input "Able Graphix"
type input "Net 30"
type input "United States Dollar $"
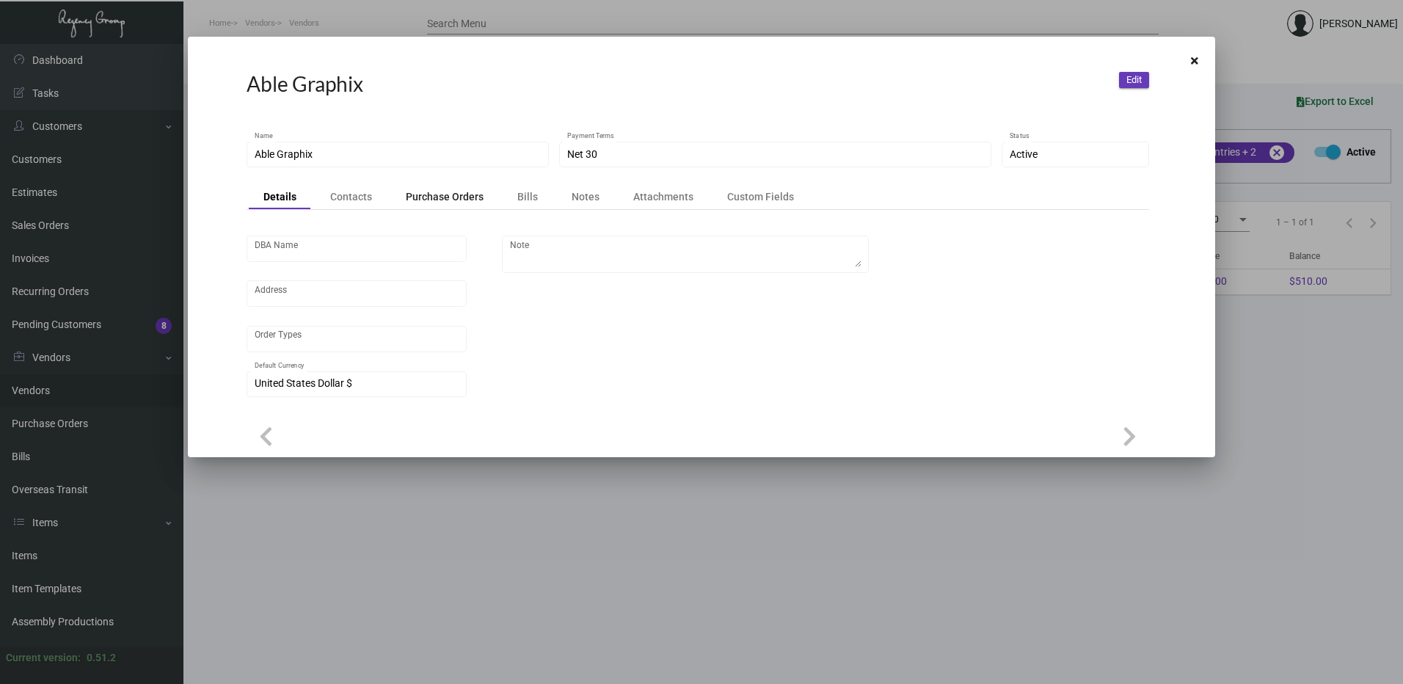
click at [459, 198] on div "Purchase Orders" at bounding box center [445, 196] width 78 height 15
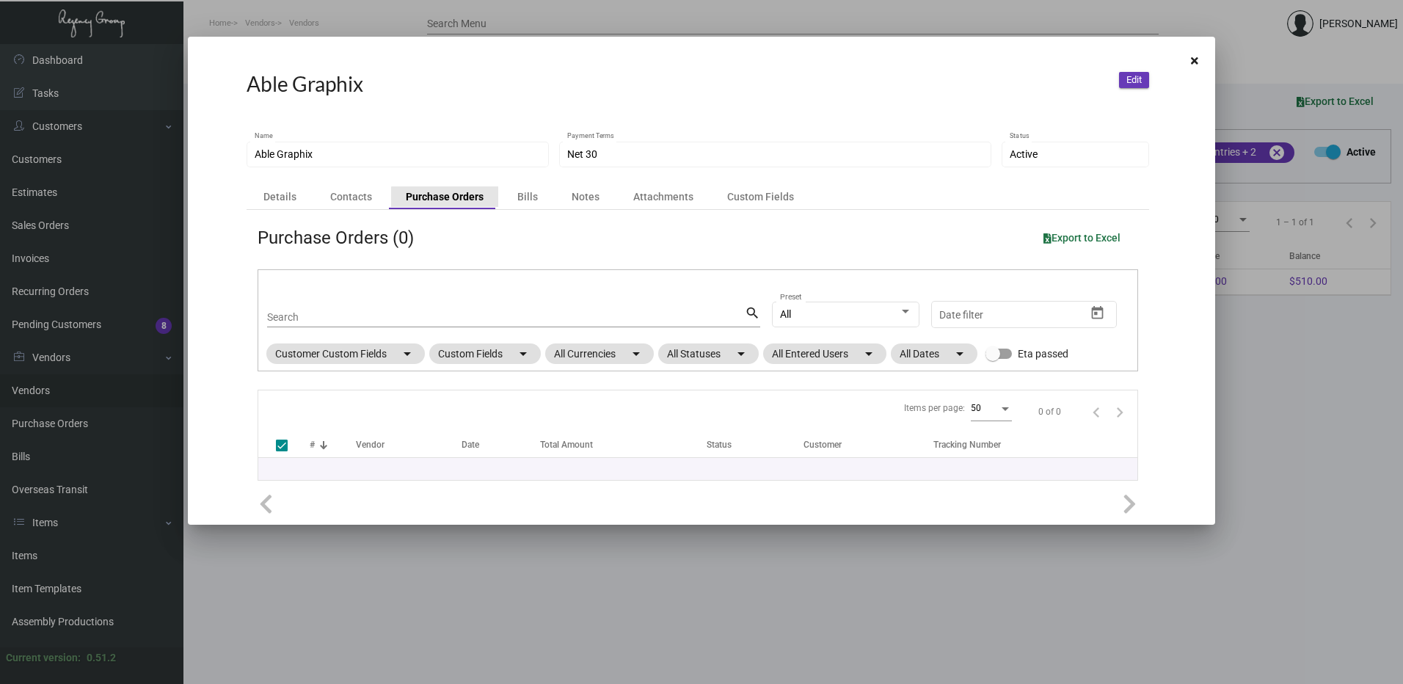
checkbox input "false"
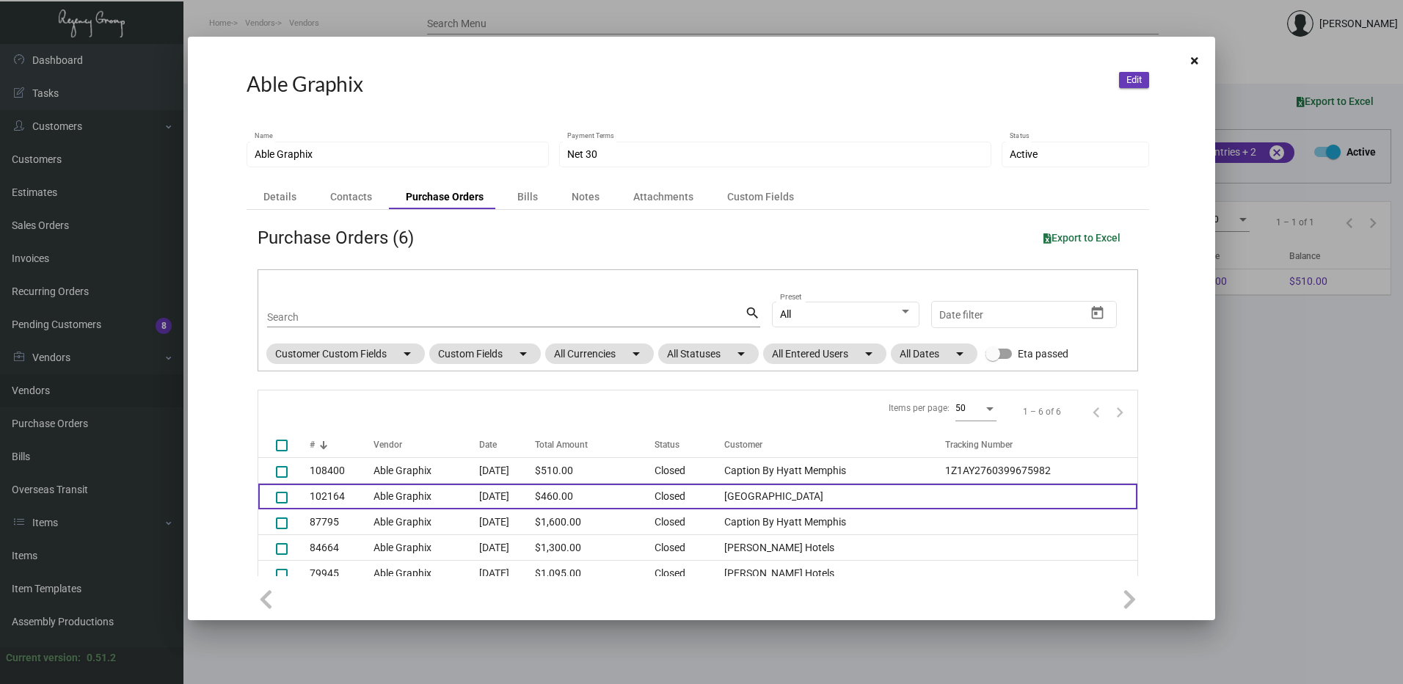
click at [450, 494] on td "Able Graphix" at bounding box center [425, 496] width 105 height 26
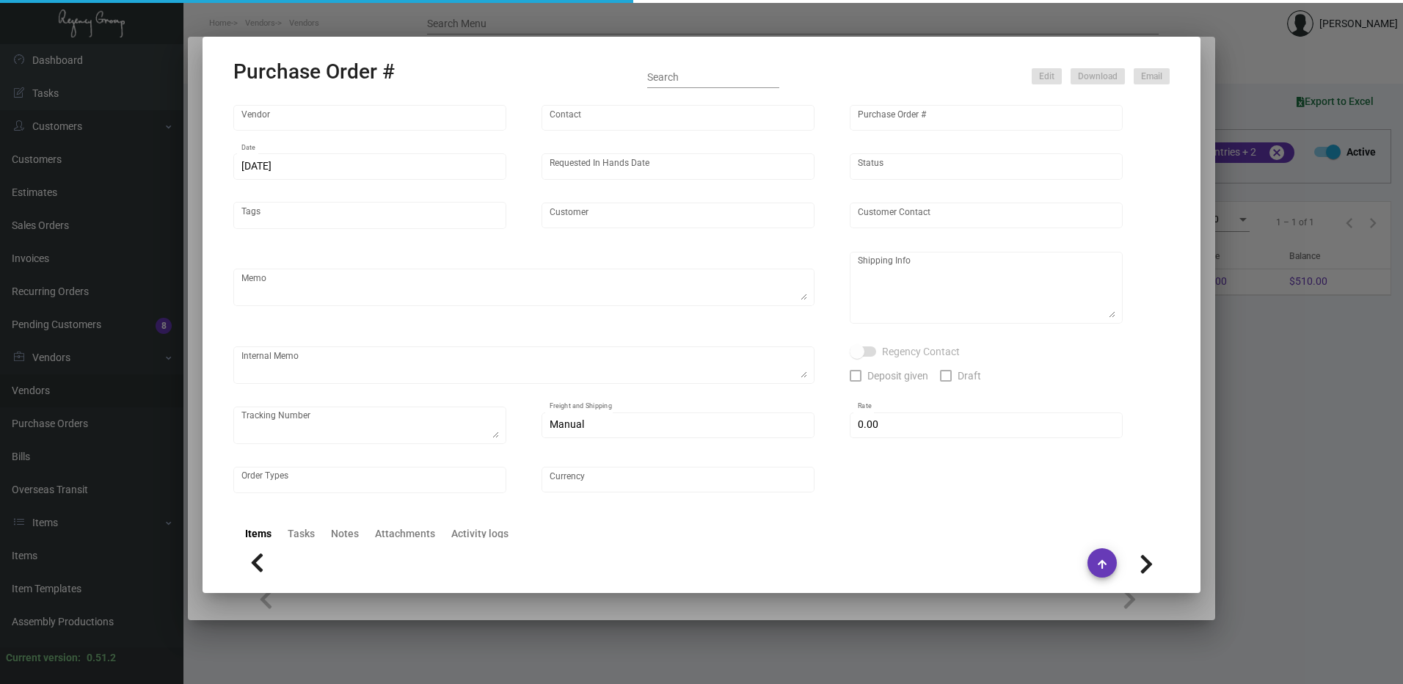
type input "Able Graphix"
type input "[PERSON_NAME] [PERSON_NAME]"
type input "102164"
type input "[DATE]"
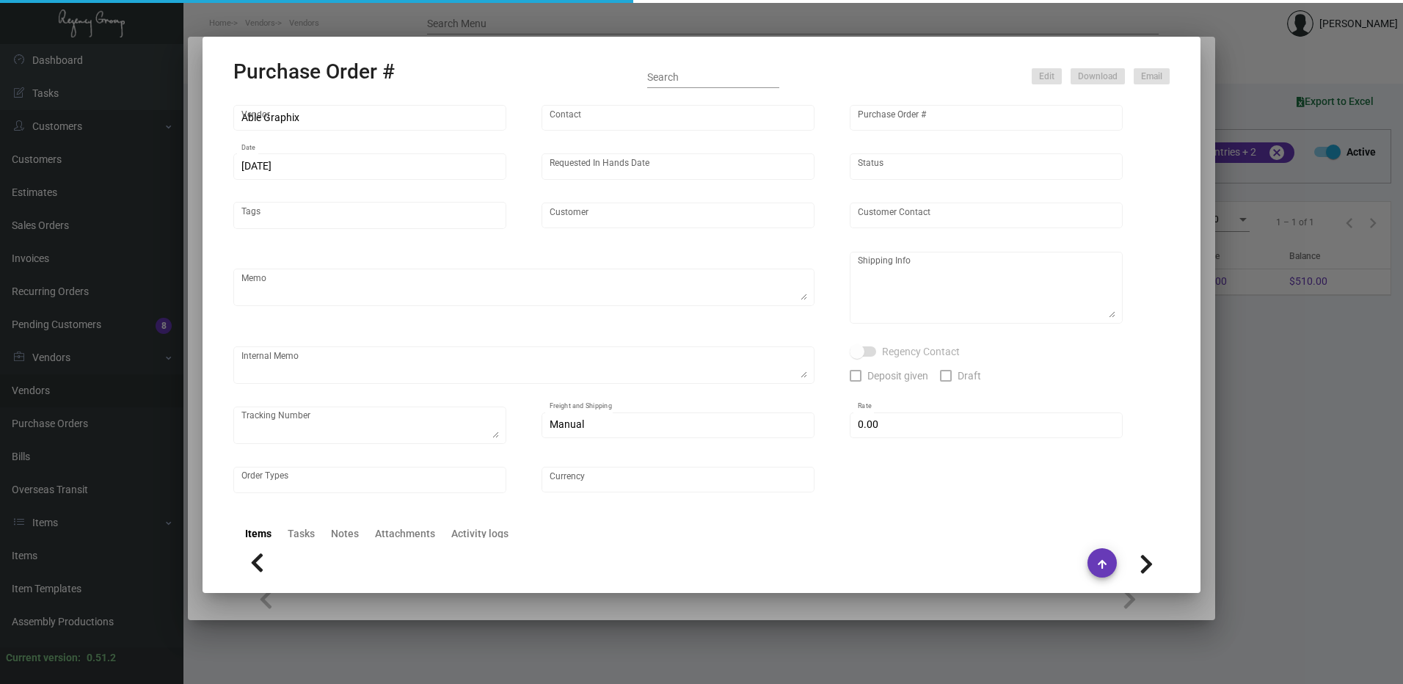
type input "[GEOGRAPHIC_DATA]"
type input "[PERSON_NAME]"
type textarea "Reorder - Purchase Order #79320 / BLIND SHIP ON UPS# 1AY276"
type textarea "[GEOGRAPHIC_DATA] - [PERSON_NAME] [STREET_ADDRESS]"
type input "$ 0.00"
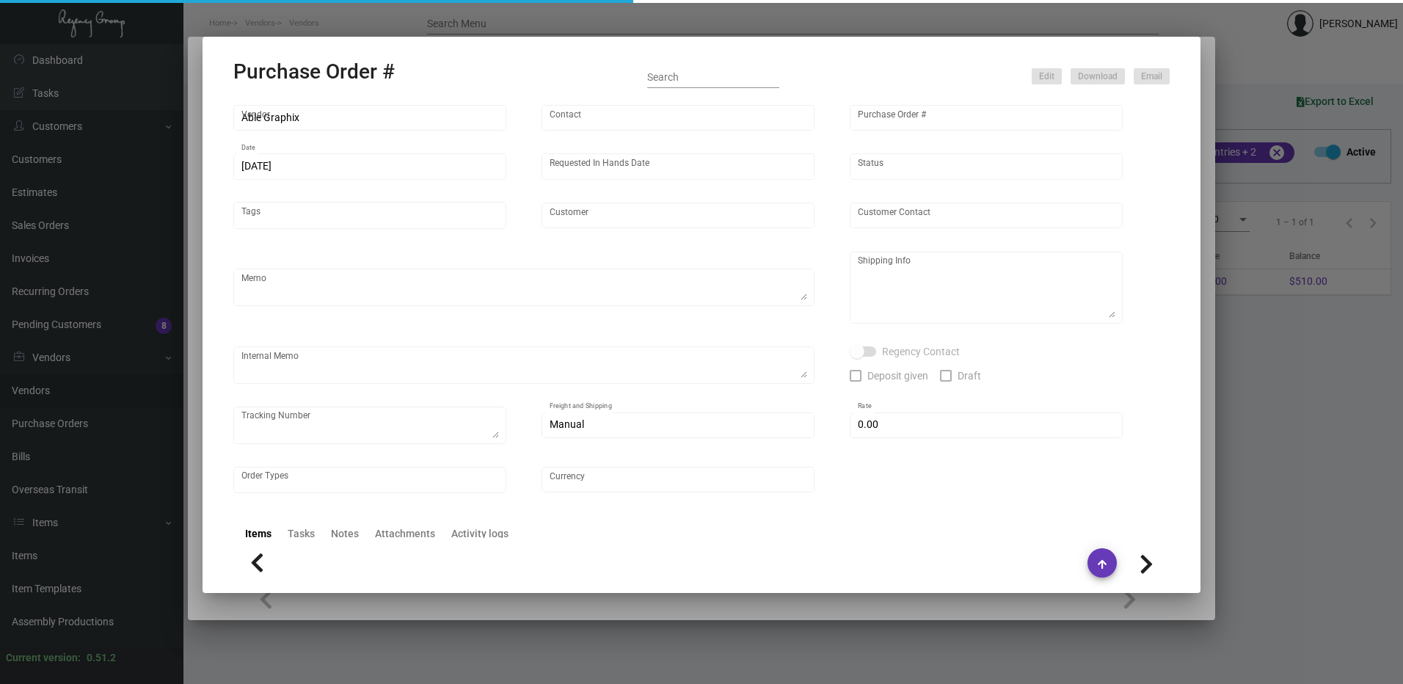
type input "United States Dollar $"
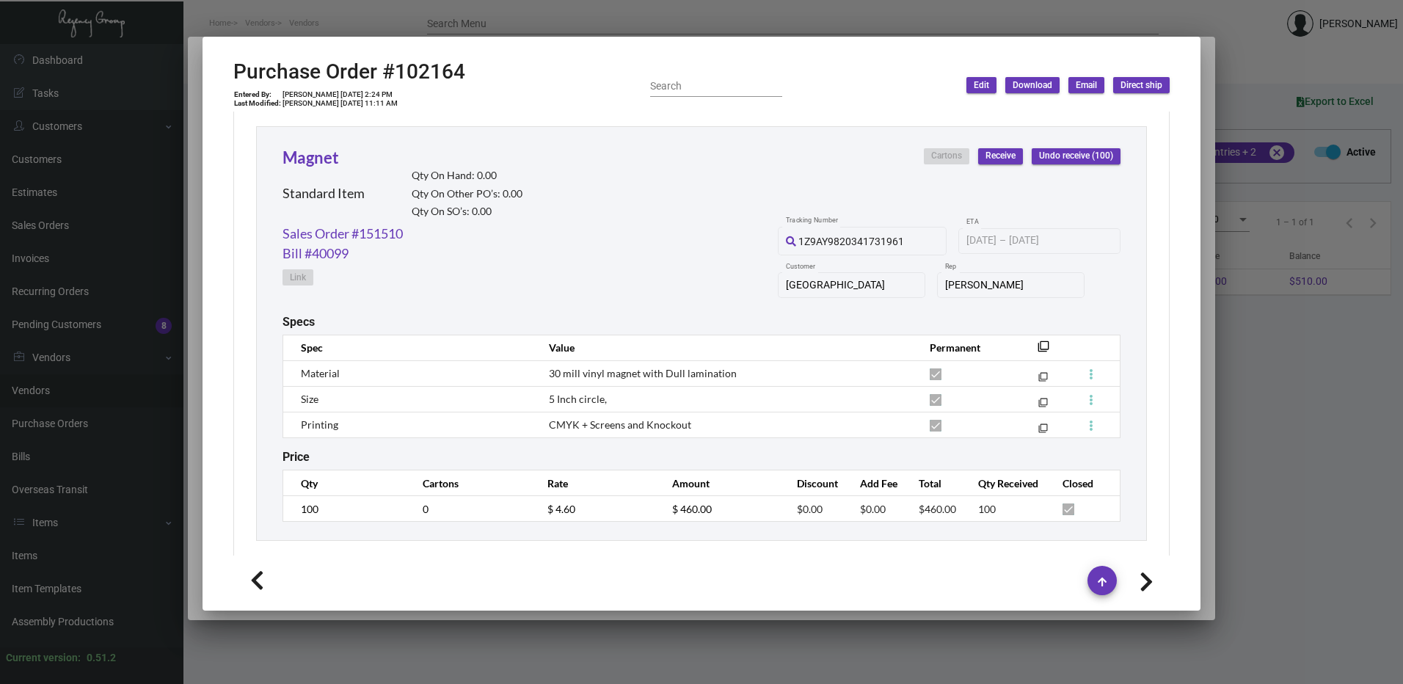
scroll to position [687, 0]
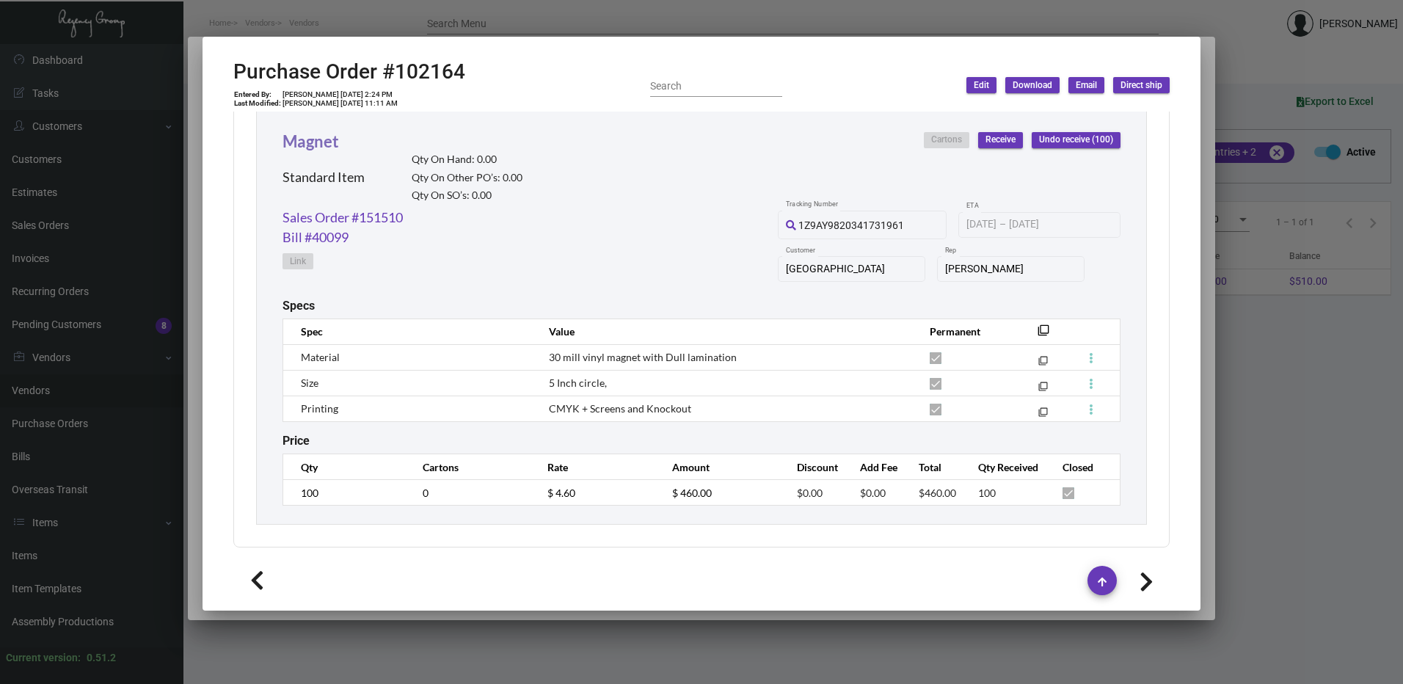
click at [331, 135] on link "Magnet" at bounding box center [310, 141] width 56 height 20
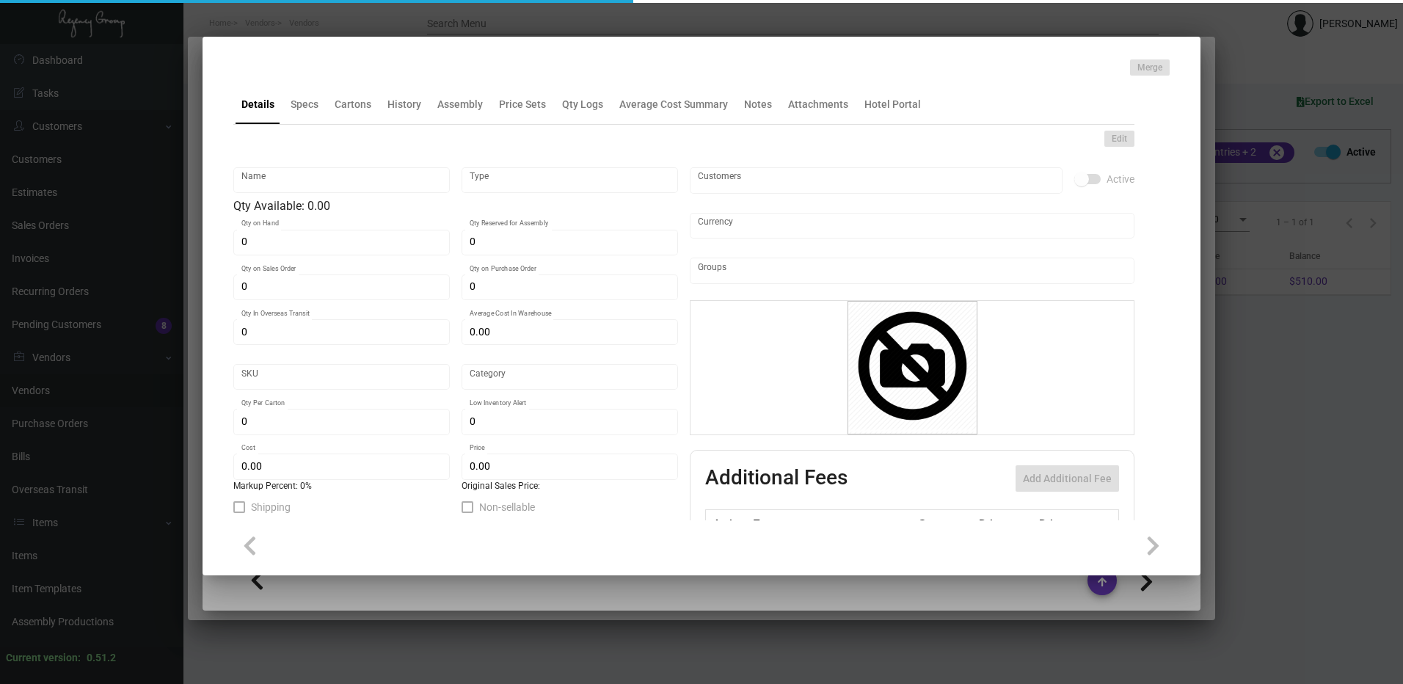
type input "Magnet"
type input "Standard Item"
type input "$ 0.00"
type input "[PHONE_NUMBER]"
type input "Standard"
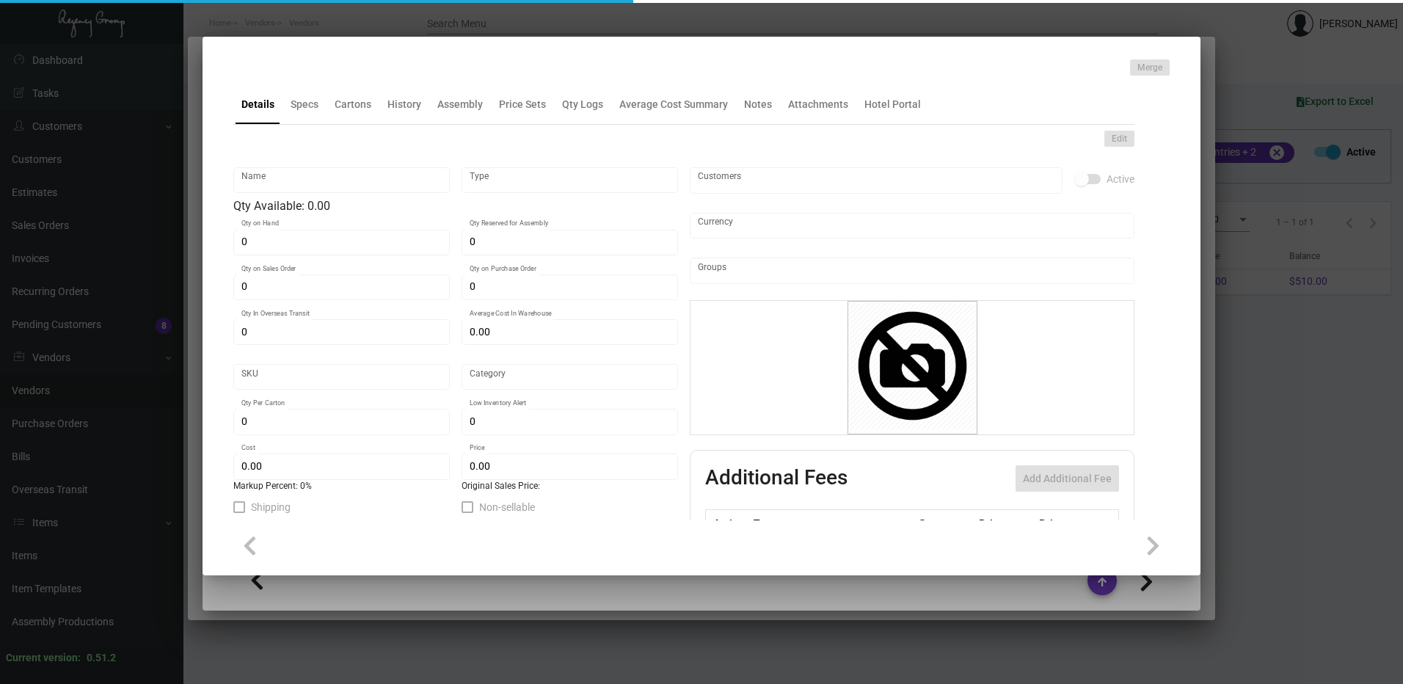
type input "$ 4.60"
type input "$ 7.19"
checkbox input "true"
type input "United States Dollar $"
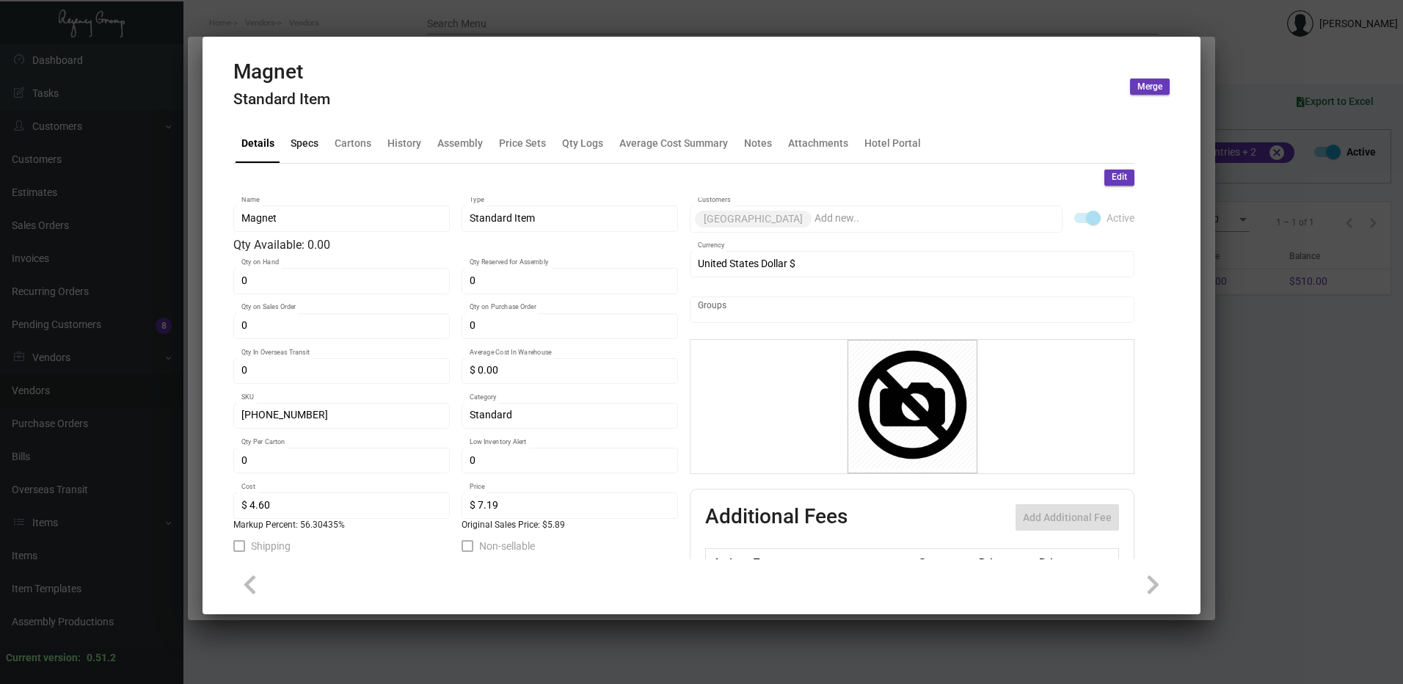
click at [301, 138] on div "Specs" at bounding box center [305, 142] width 28 height 15
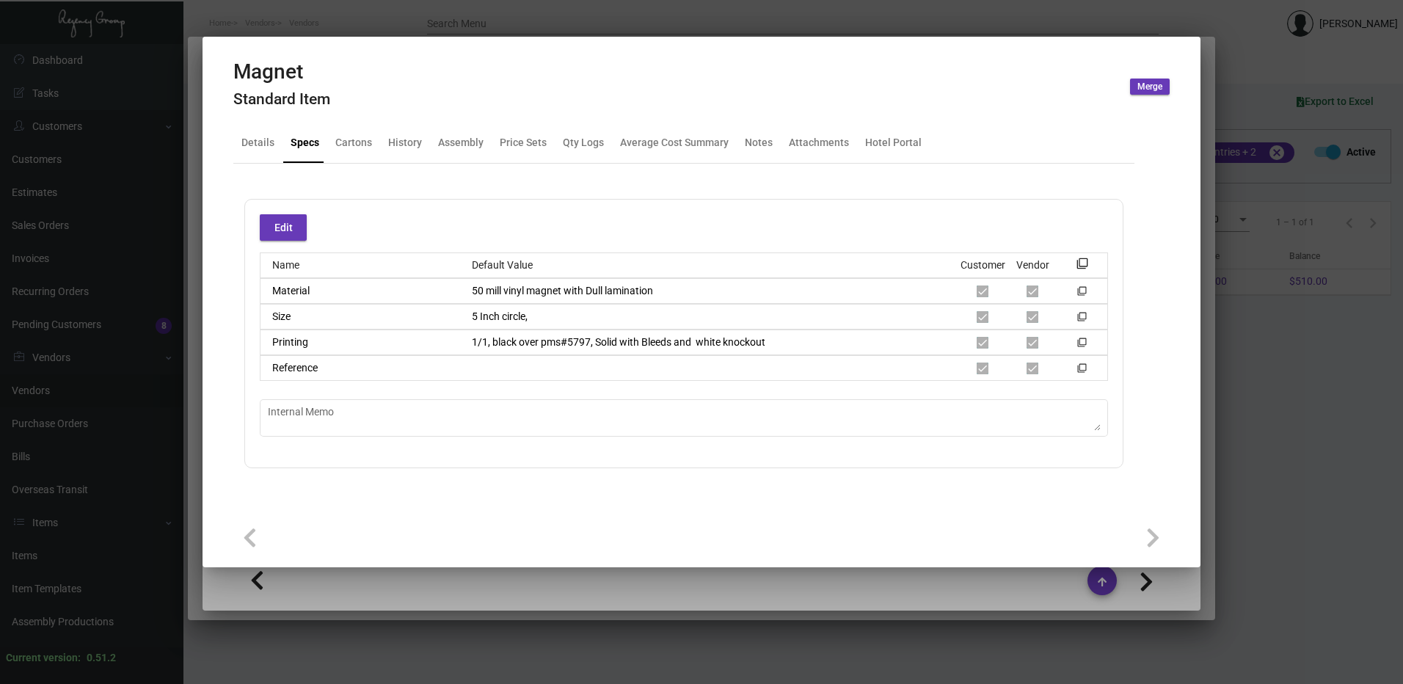
click at [528, 18] on div at bounding box center [701, 342] width 1403 height 684
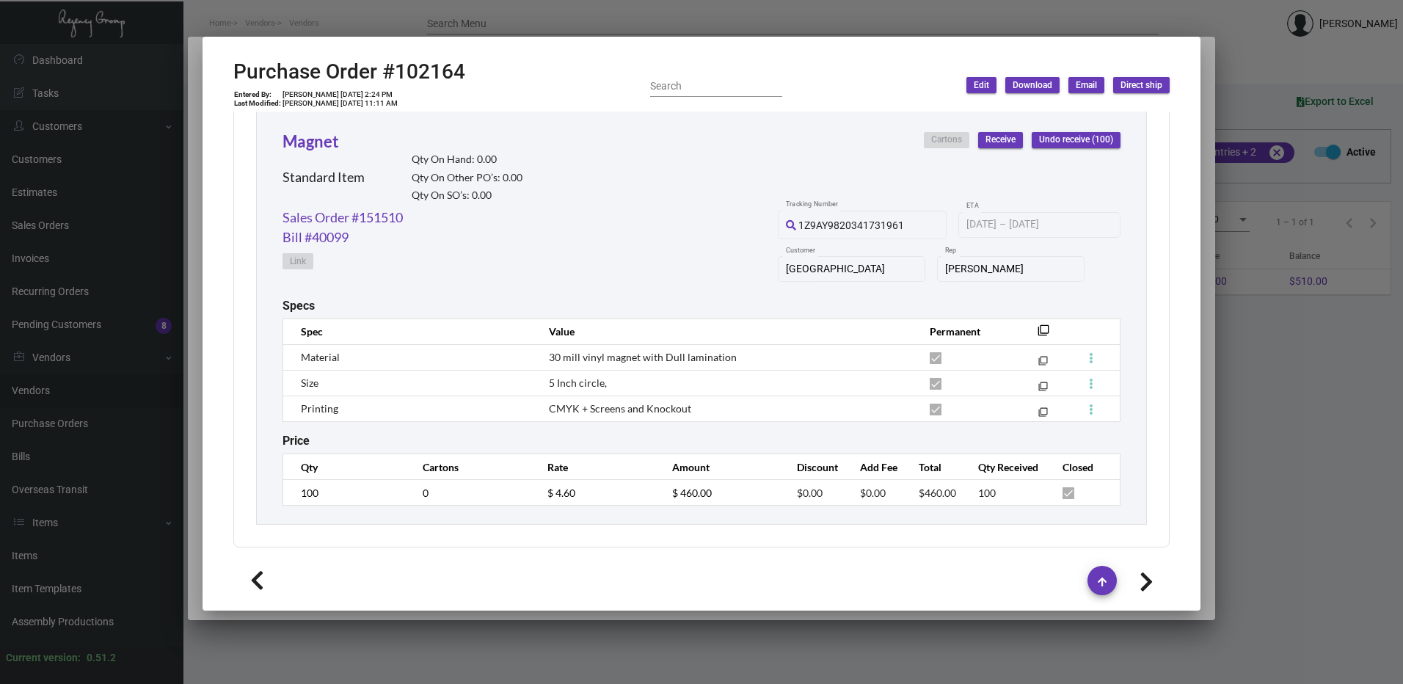
click at [646, 408] on span "CMYK + Screens and Knockout" at bounding box center [620, 408] width 142 height 12
drag, startPoint x: 646, startPoint y: 408, endPoint x: 654, endPoint y: 387, distance: 21.8
click at [654, 387] on button at bounding box center [663, 378] width 24 height 26
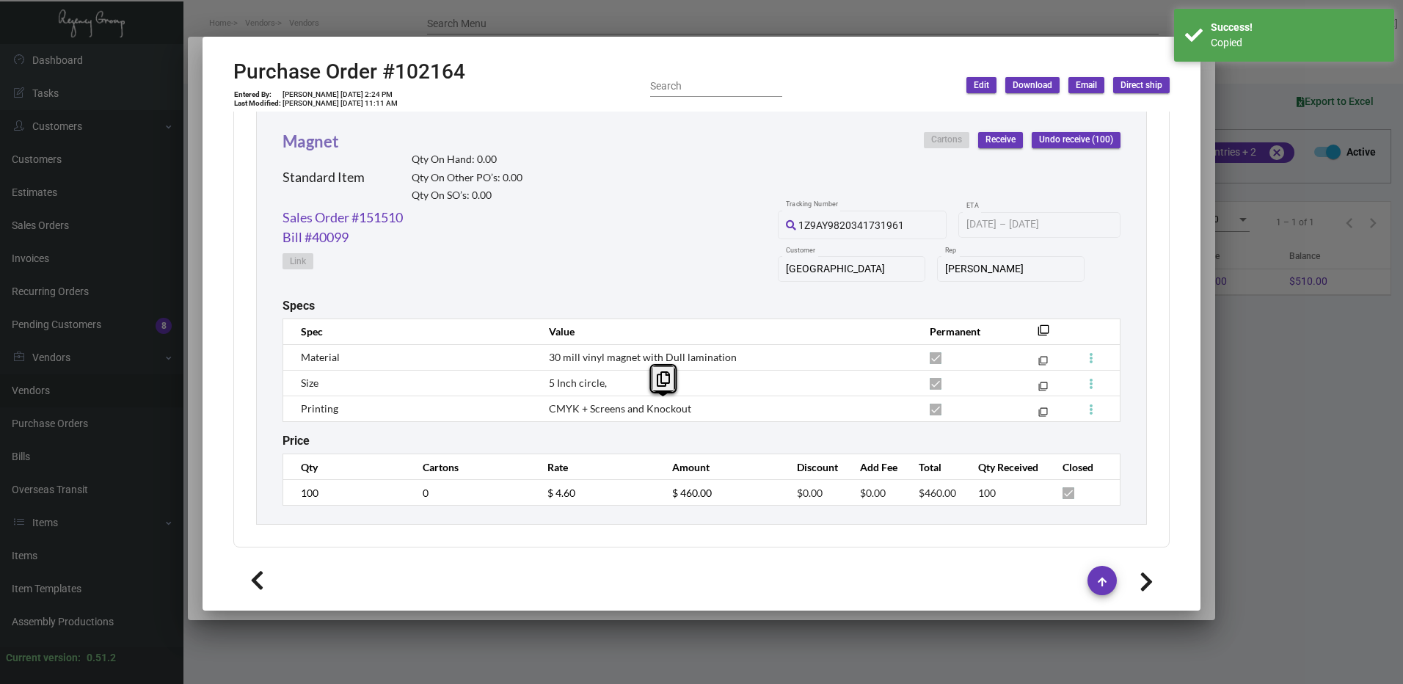
click at [331, 142] on link "Magnet" at bounding box center [310, 141] width 56 height 20
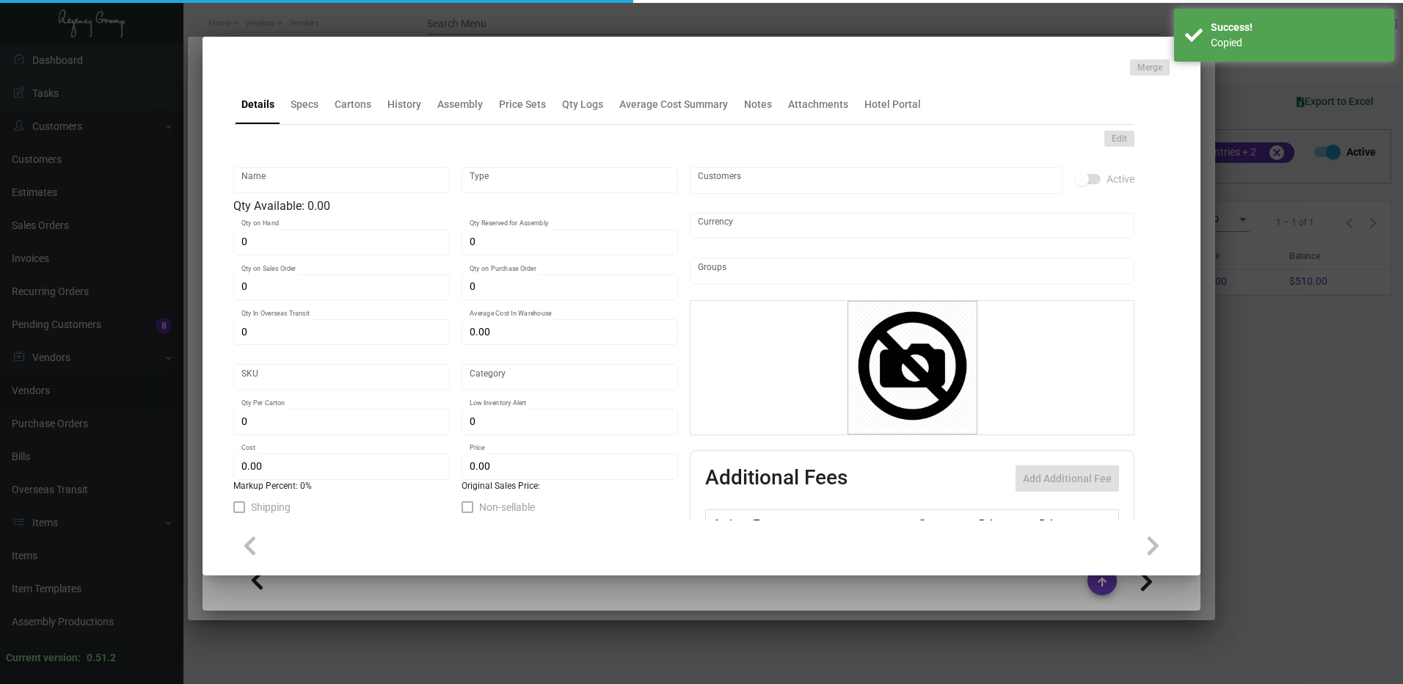
type input "Magnet"
type input "Standard Item"
type input "$ 0.00"
type input "[PHONE_NUMBER]"
type input "Standard"
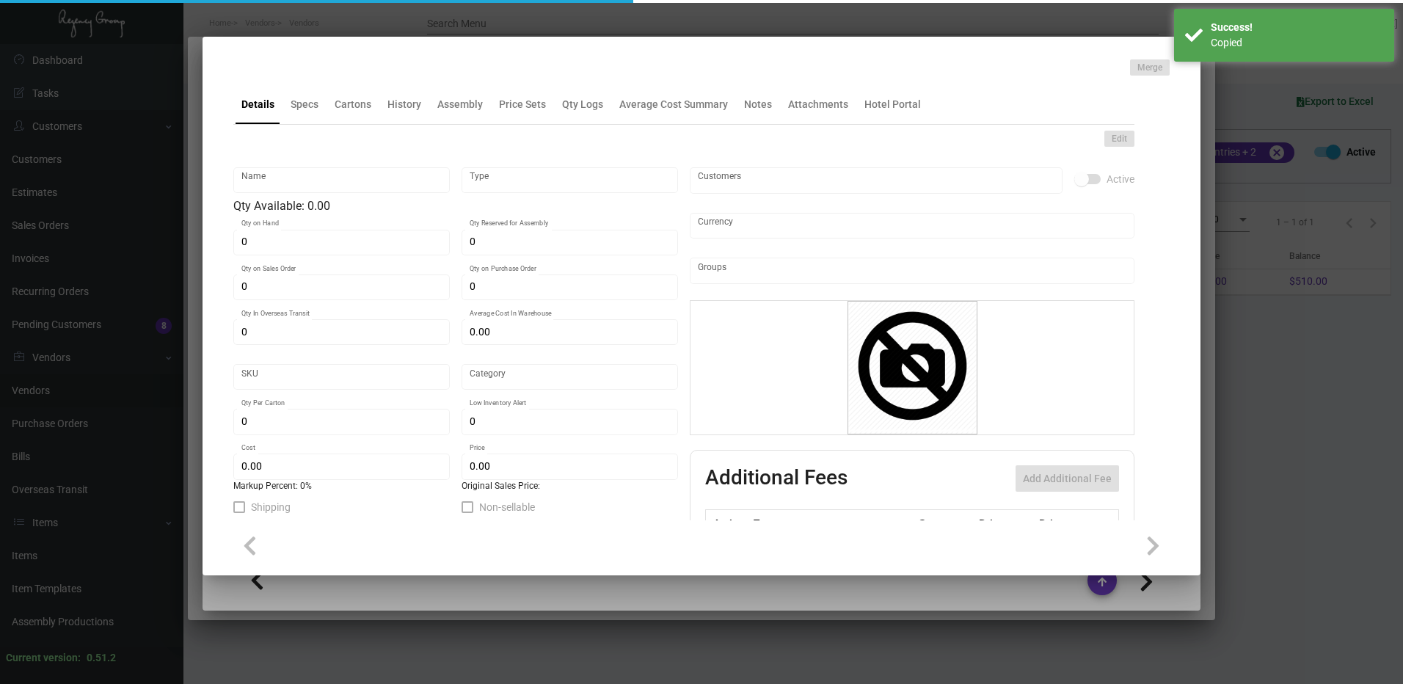
type input "$ 4.60"
type input "$ 7.19"
checkbox input "true"
type input "United States Dollar $"
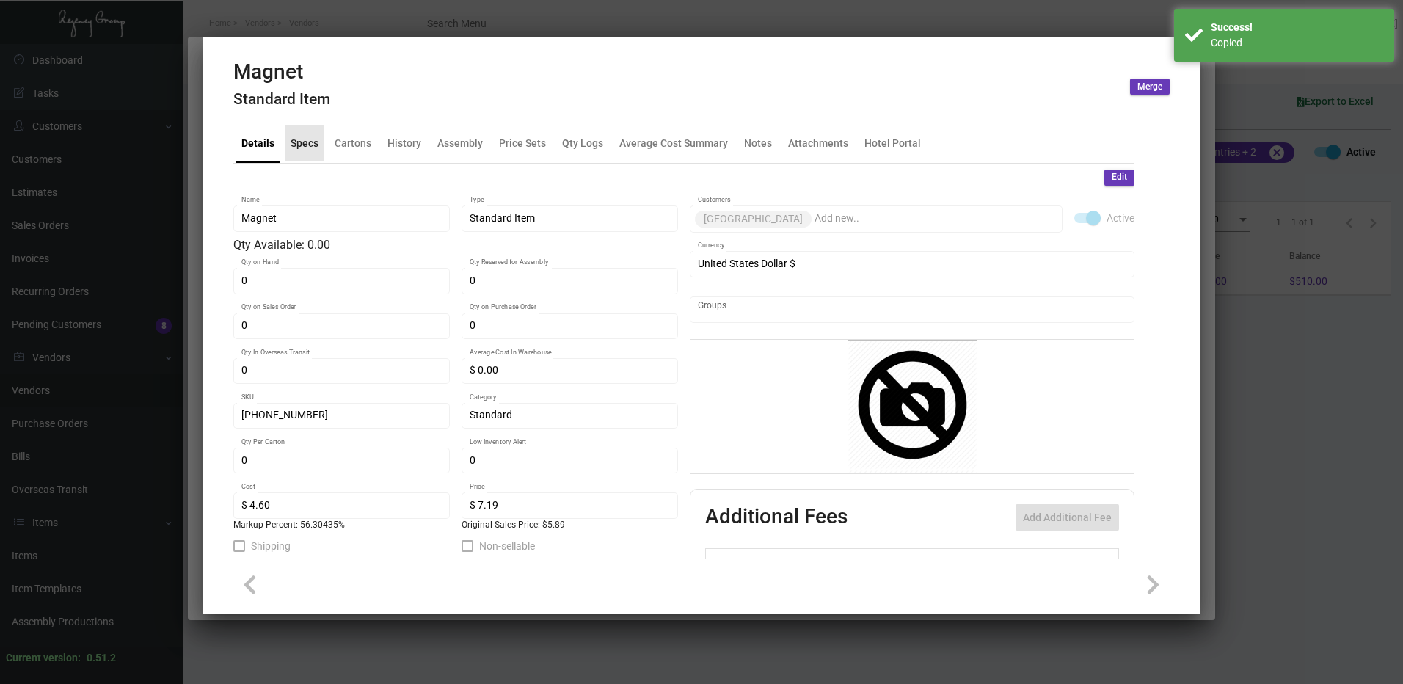
click at [304, 132] on div "Specs" at bounding box center [305, 142] width 40 height 35
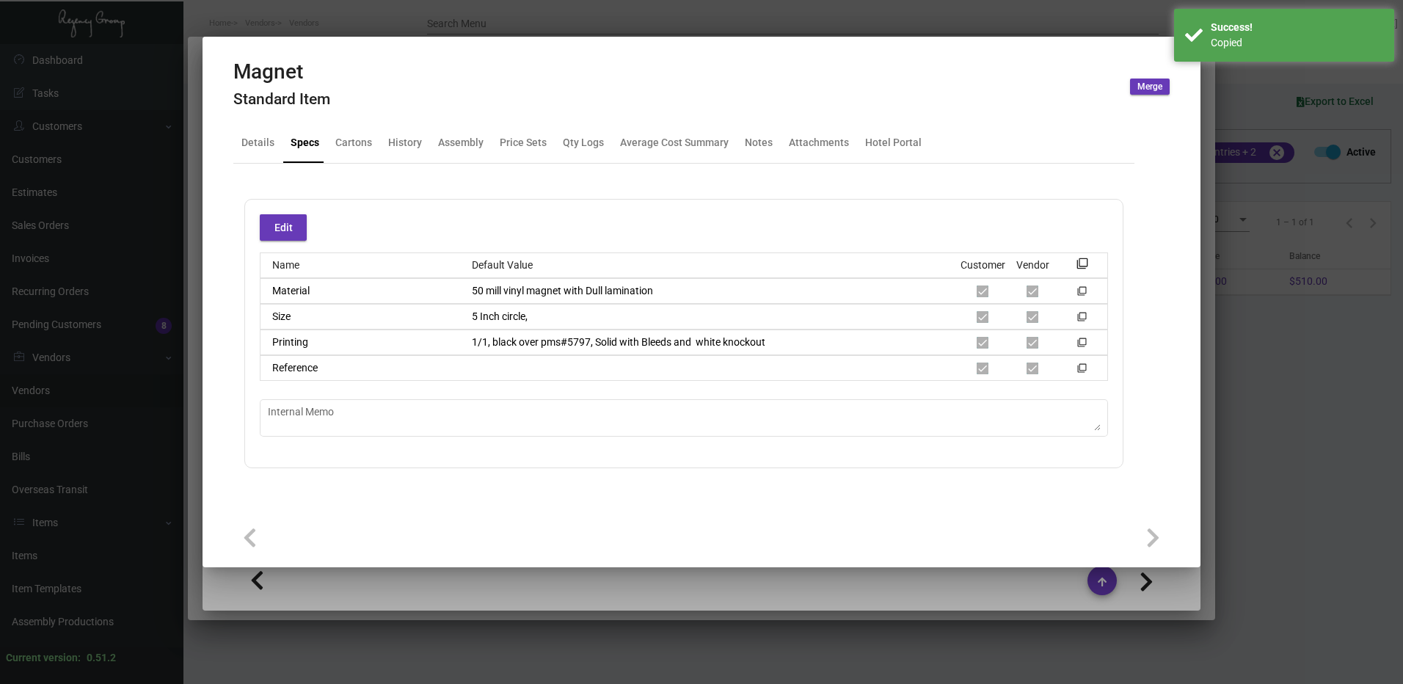
click at [295, 228] on button "Edit" at bounding box center [283, 227] width 47 height 26
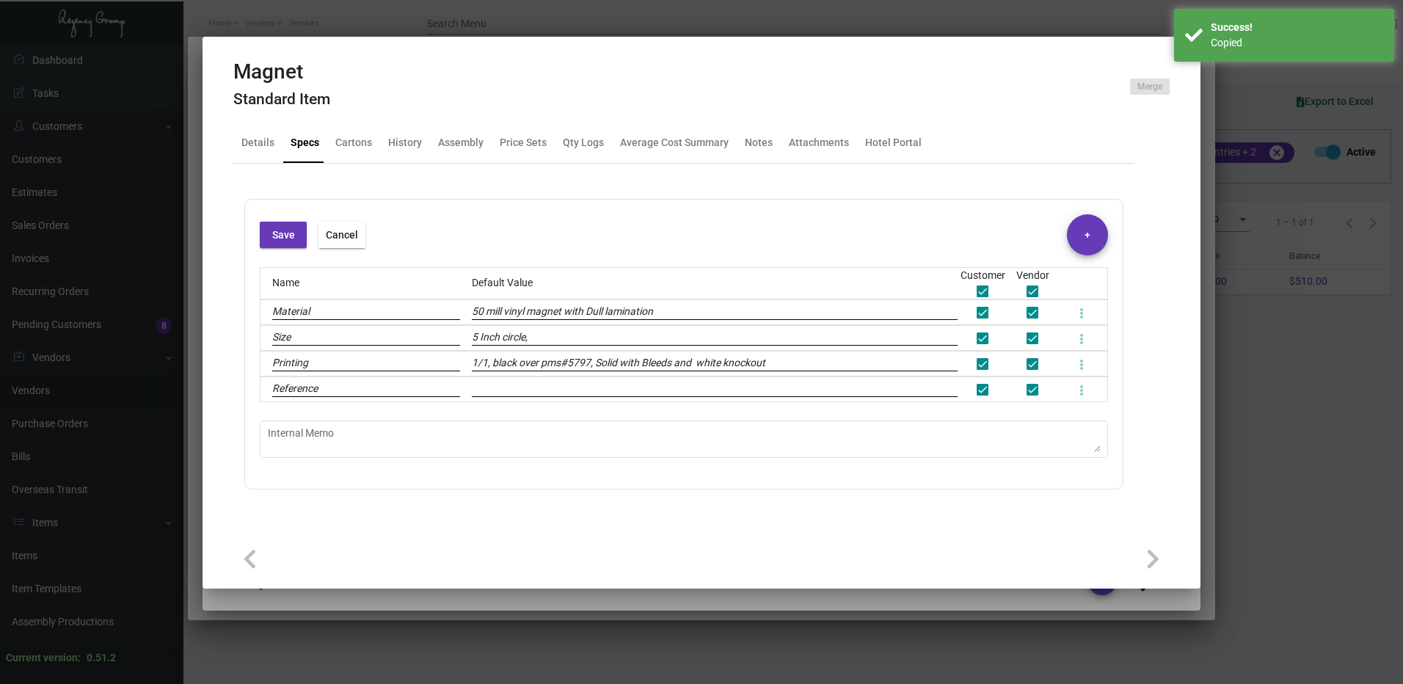
click at [615, 362] on input "1/1, black over pms#5797, Solid with Bleeds and white knockout" at bounding box center [715, 363] width 486 height 16
click at [615, 361] on input "1/1, black over pms#5797, Solid with Bleeds and white knockout" at bounding box center [715, 363] width 486 height 16
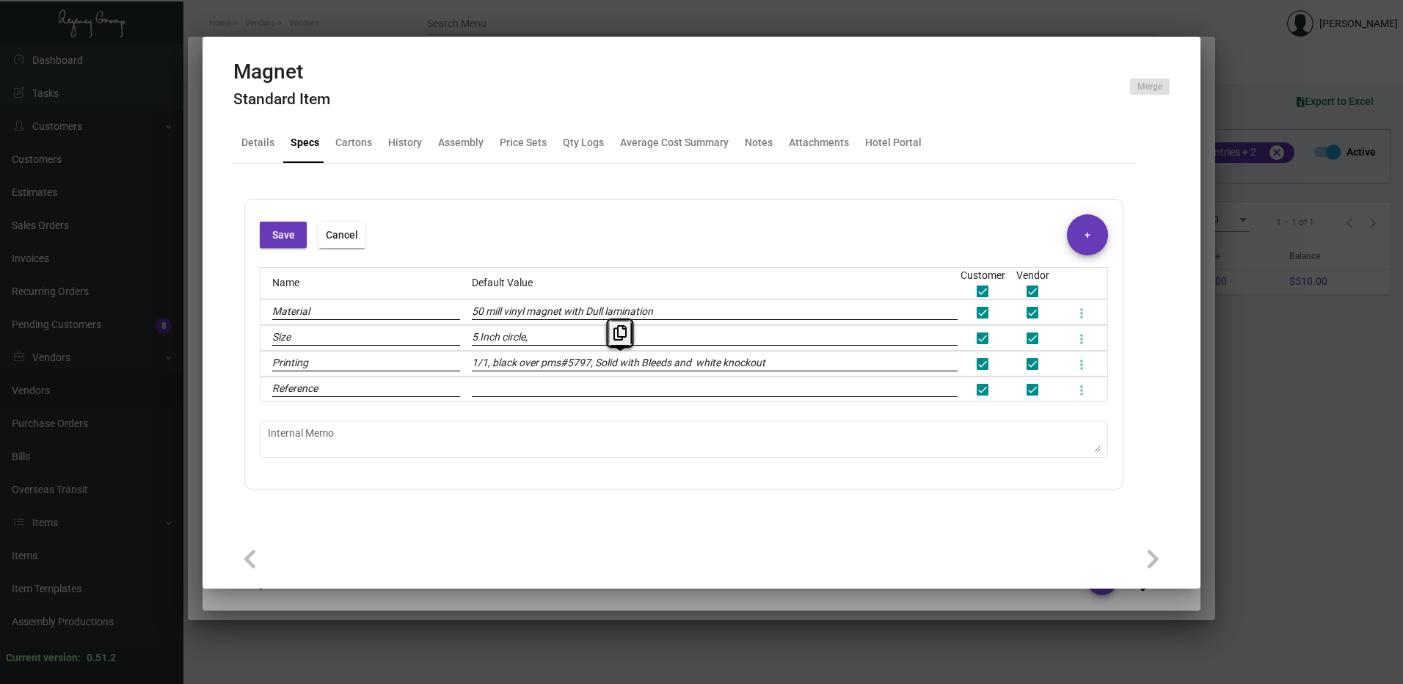
paste input "CMYK + Screens and Knockout filter_none"
type input "CMYK + Screens and Knockout filter_none"
click at [288, 238] on span "Save" at bounding box center [283, 235] width 23 height 12
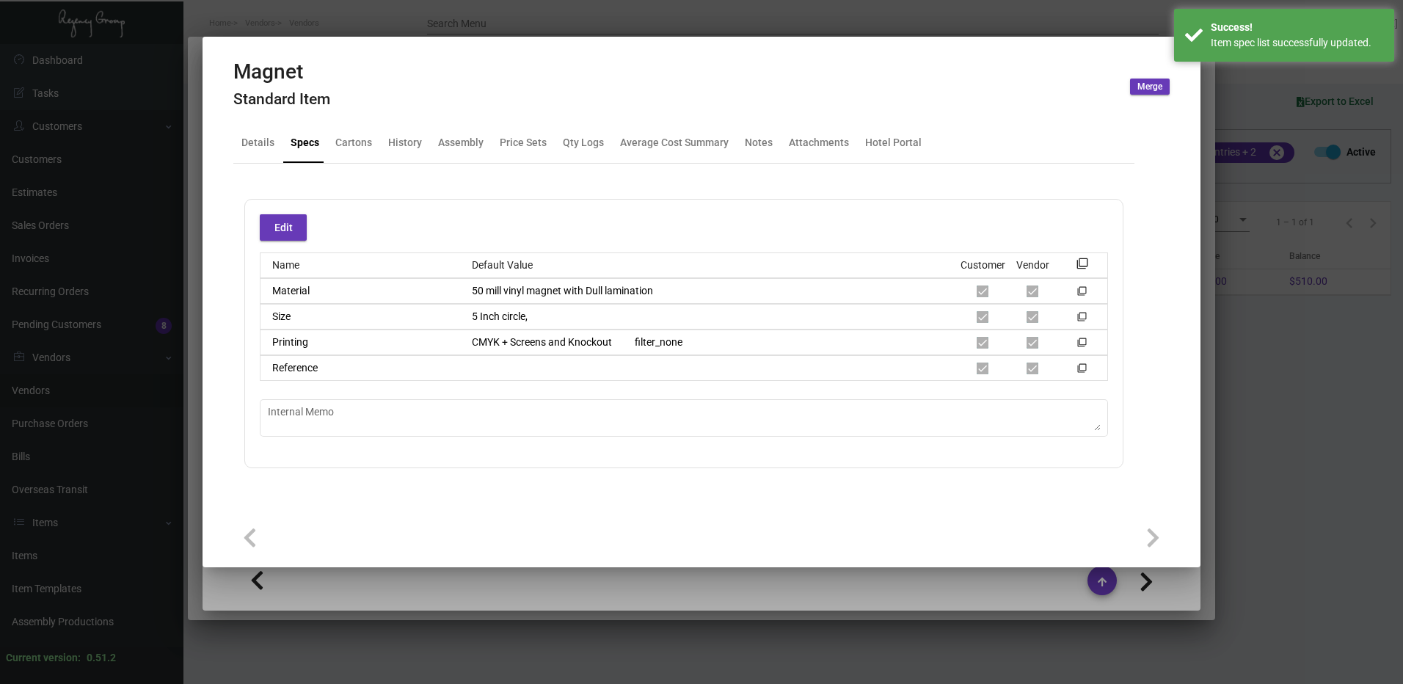
click at [293, 222] on button "Edit" at bounding box center [283, 227] width 47 height 26
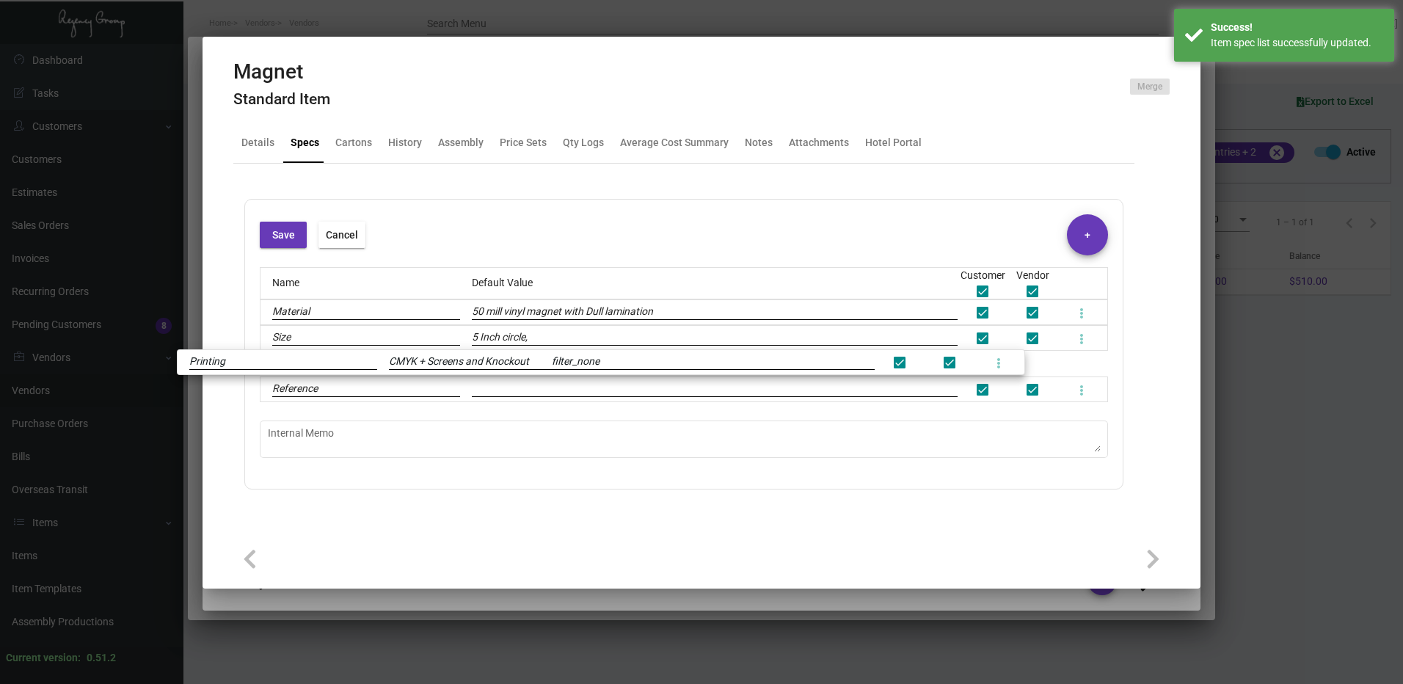
drag, startPoint x: 712, startPoint y: 365, endPoint x: 651, endPoint y: 356, distance: 61.6
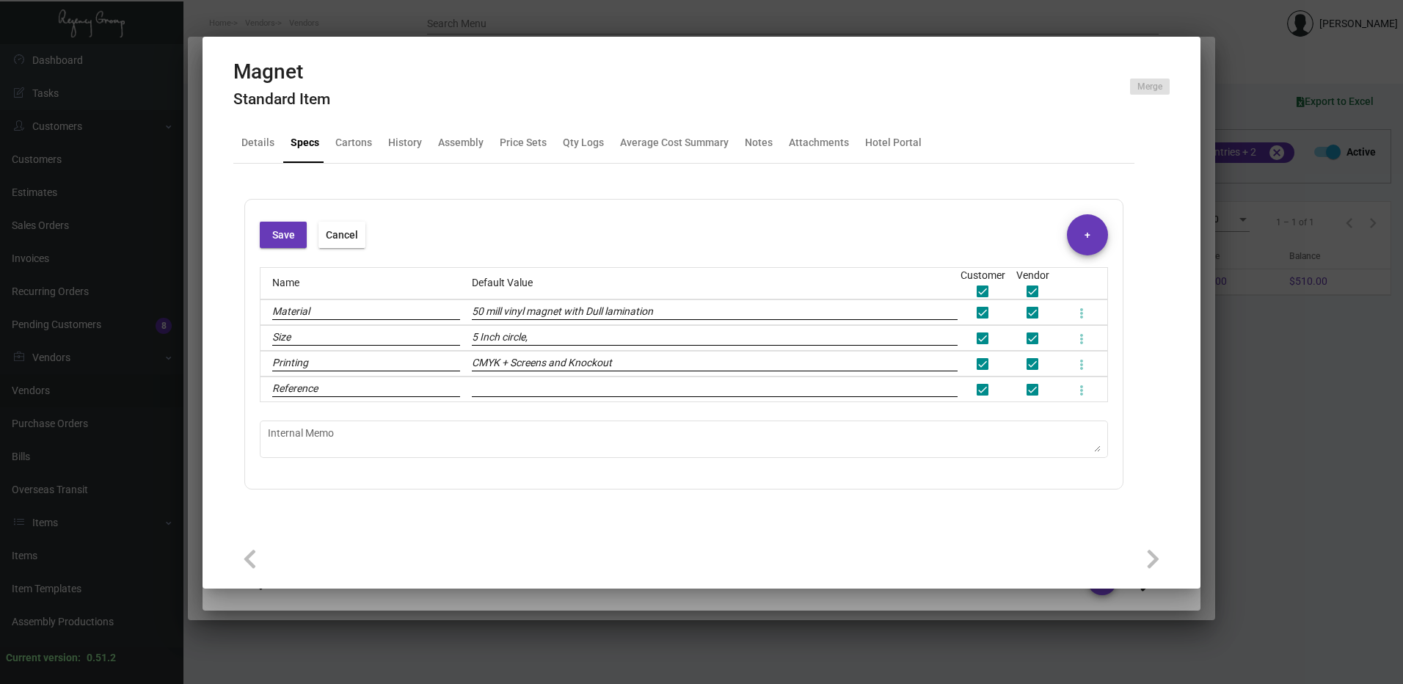
type input "CMYK + Screens and Knockout"
click at [288, 229] on span "Save" at bounding box center [283, 235] width 23 height 12
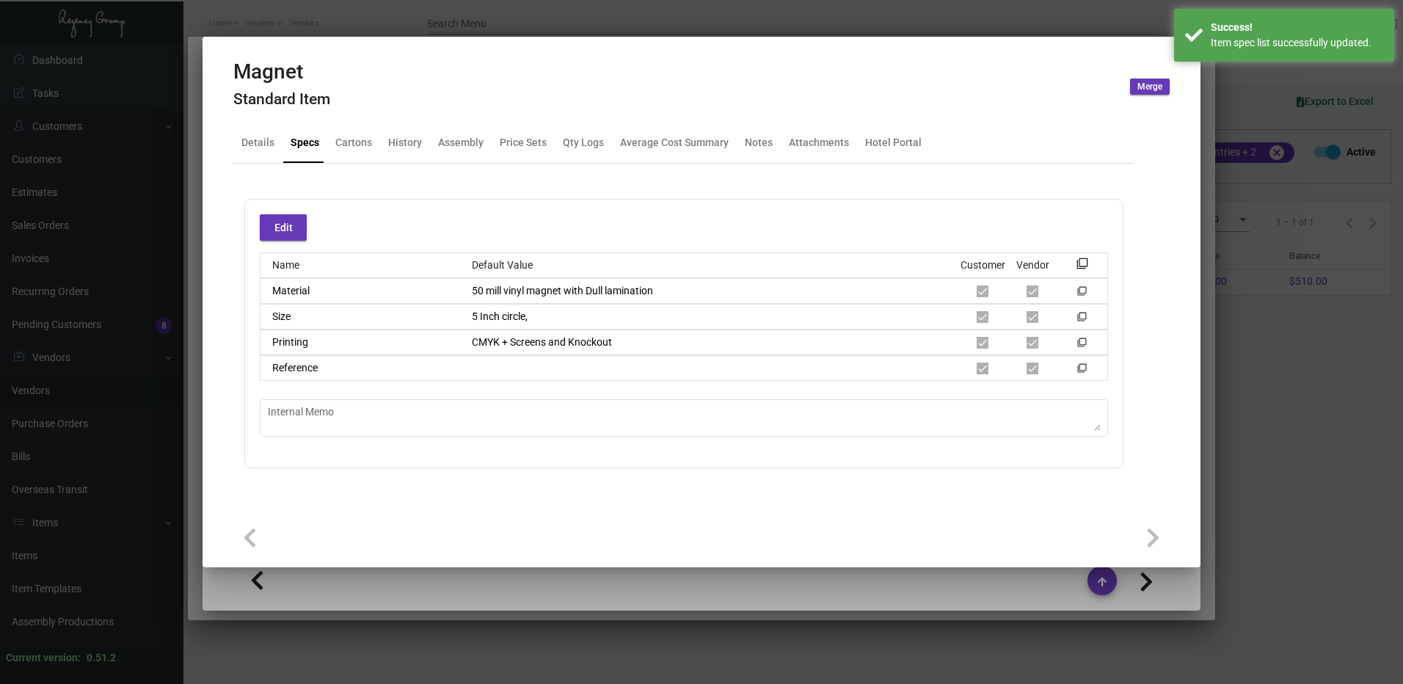
click at [572, 32] on div at bounding box center [701, 342] width 1403 height 684
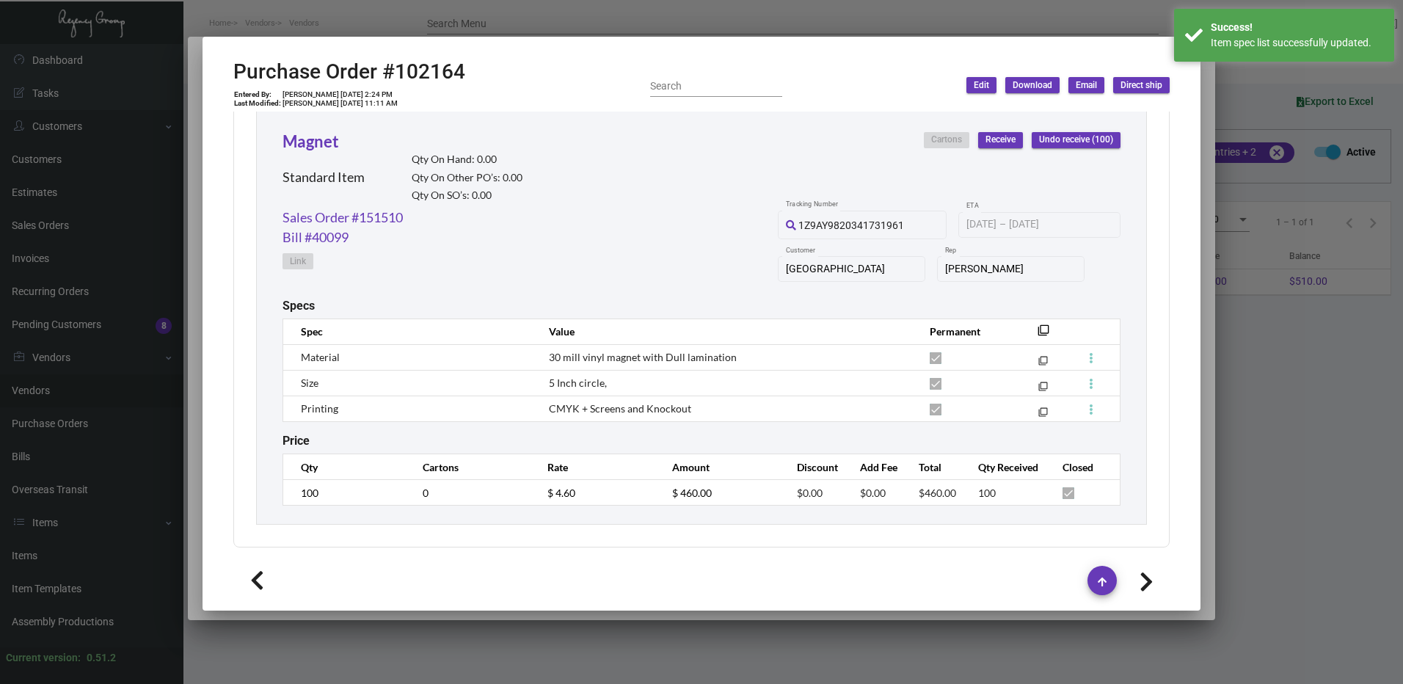
click at [492, 32] on div at bounding box center [701, 342] width 1403 height 684
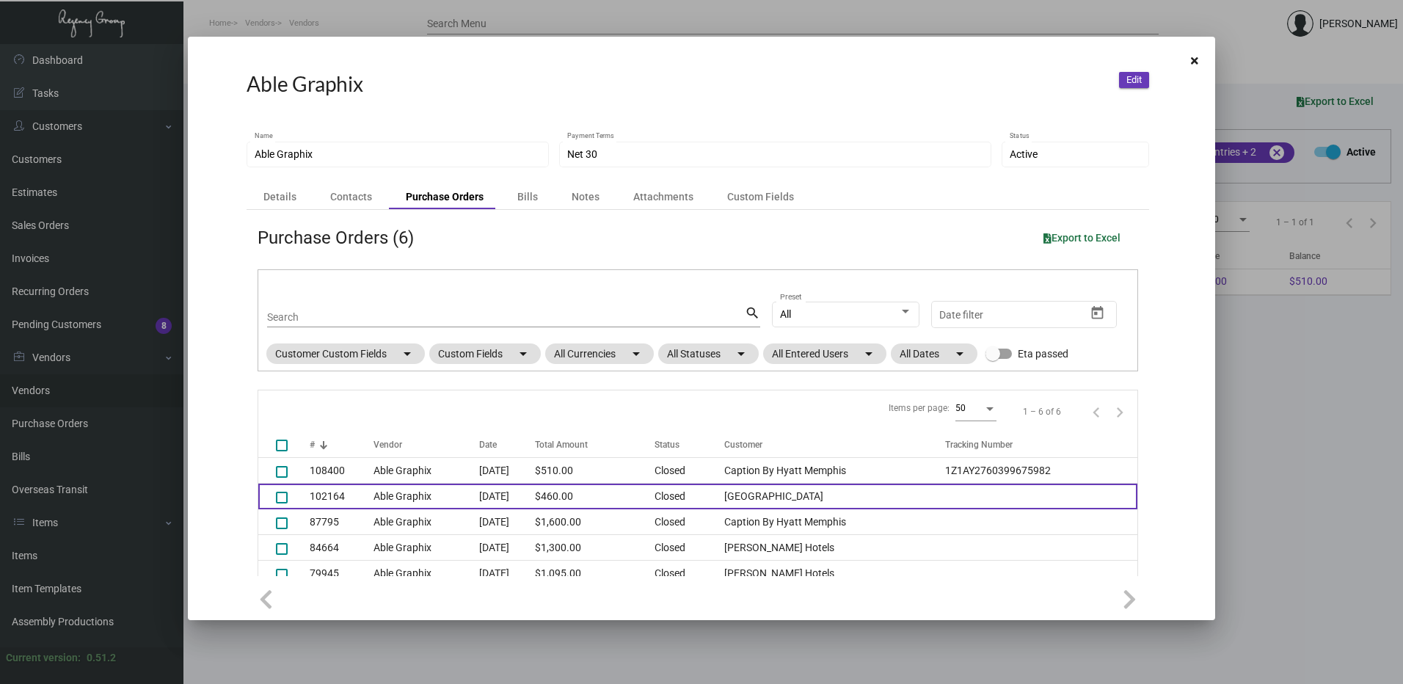
click at [420, 487] on td "Able Graphix" at bounding box center [425, 496] width 105 height 26
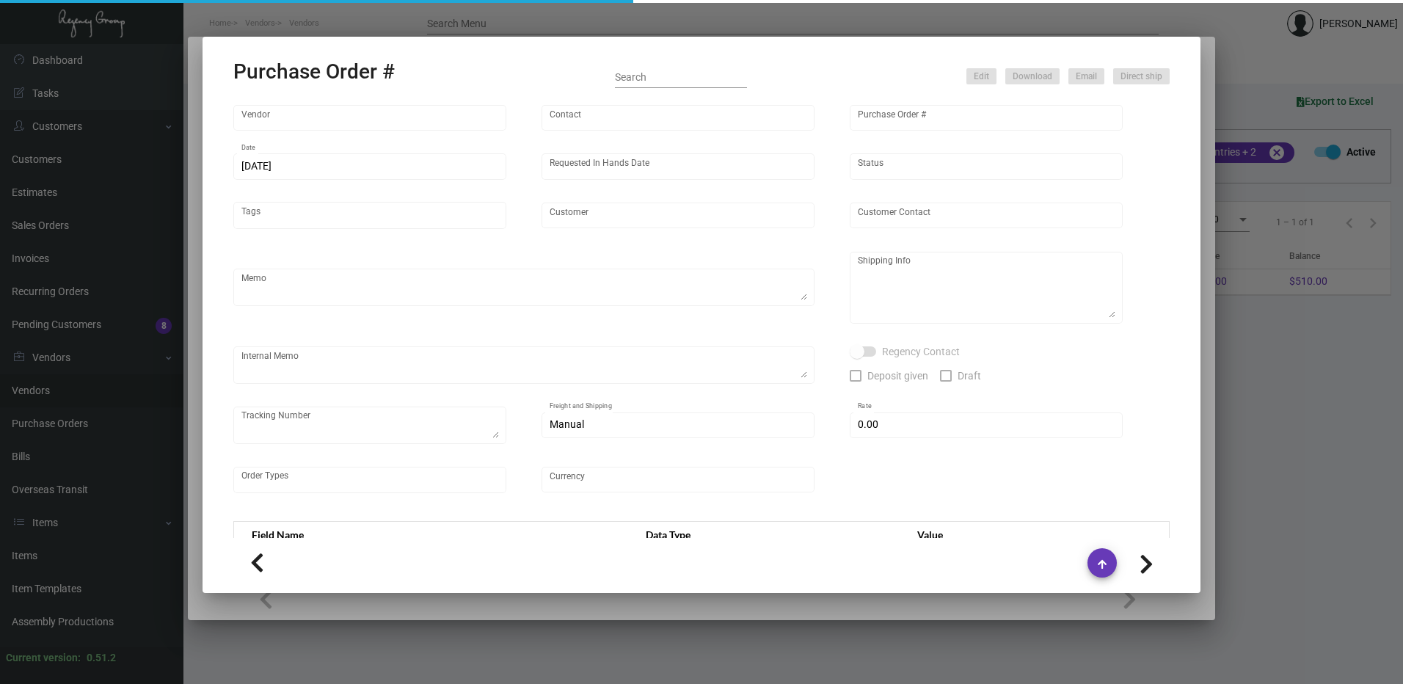
type input "Able Graphix"
type input "[PERSON_NAME] [PERSON_NAME]"
type input "102164"
type input "[DATE]"
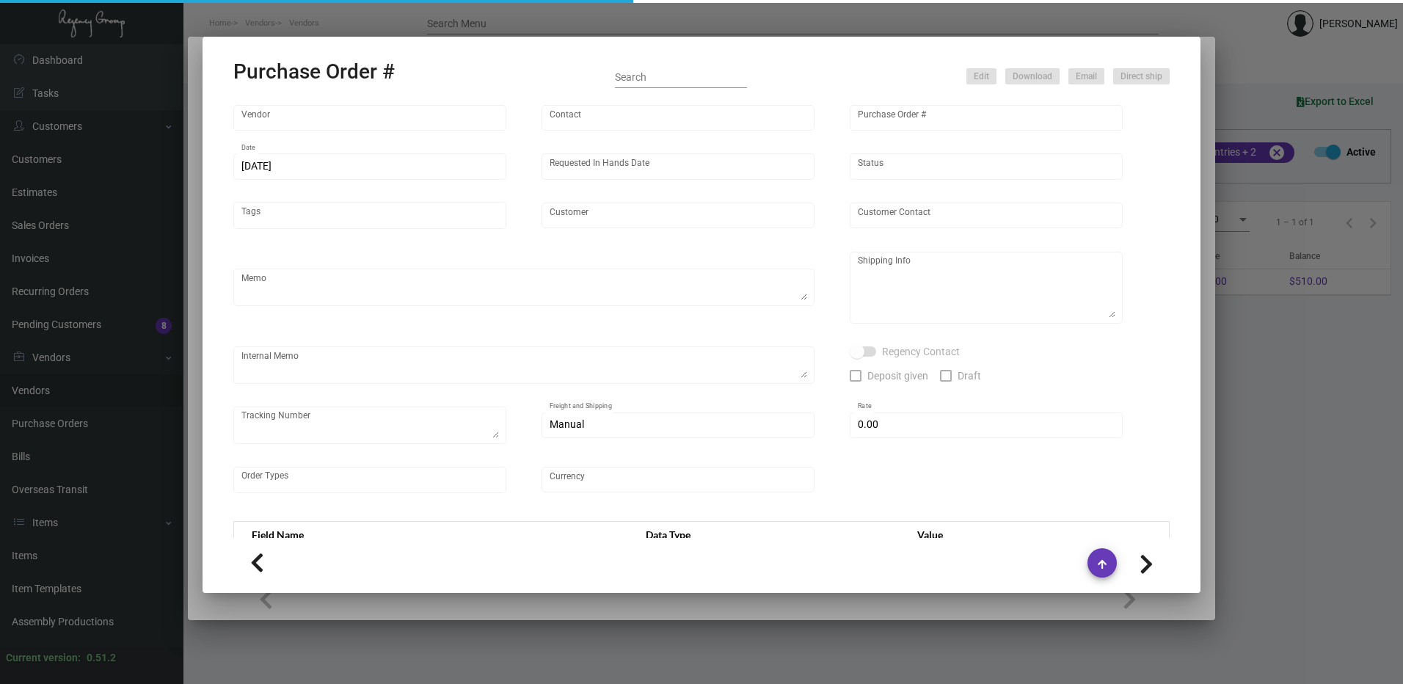
type input "[GEOGRAPHIC_DATA]"
type input "[PERSON_NAME]"
type textarea "Reorder - Purchase Order #79320 / BLIND SHIP ON UPS# 1AY276"
type textarea "[GEOGRAPHIC_DATA] - [PERSON_NAME] [STREET_ADDRESS]"
type input "$ 0.00"
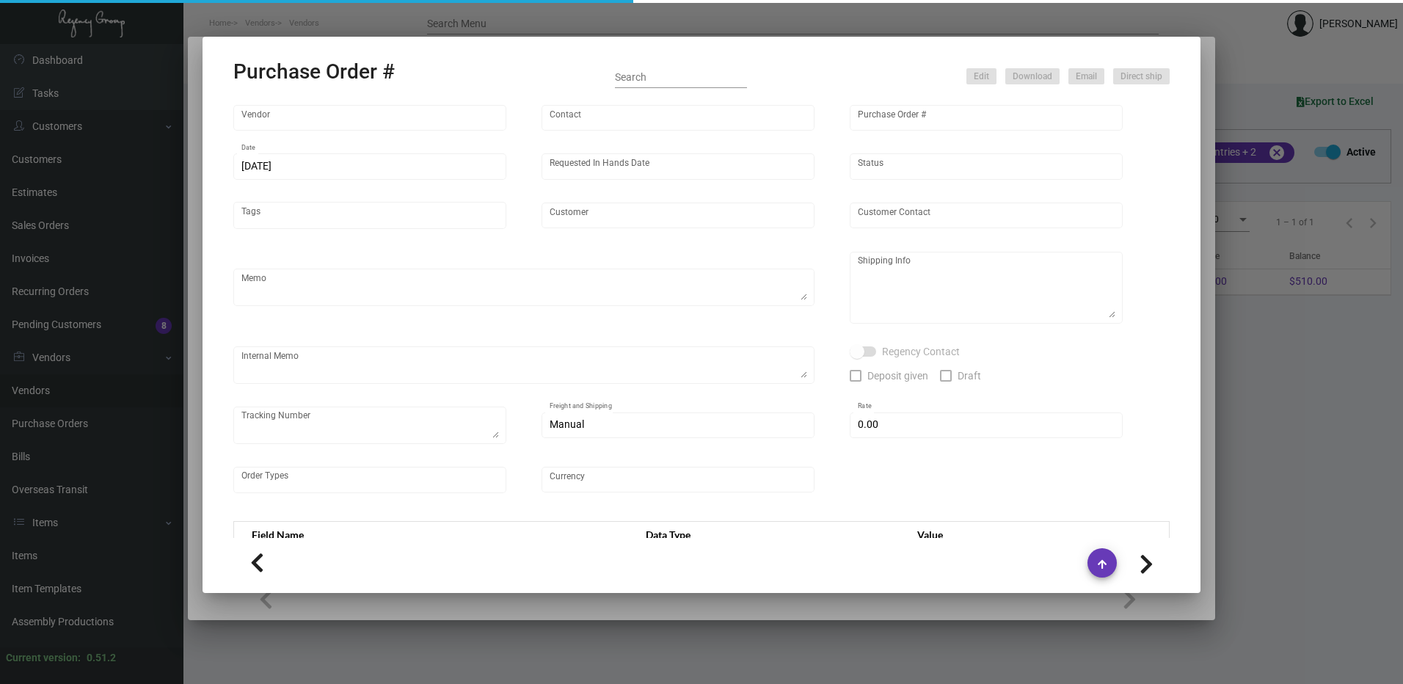
type input "United States Dollar $"
